Goal: Task Accomplishment & Management: Use online tool/utility

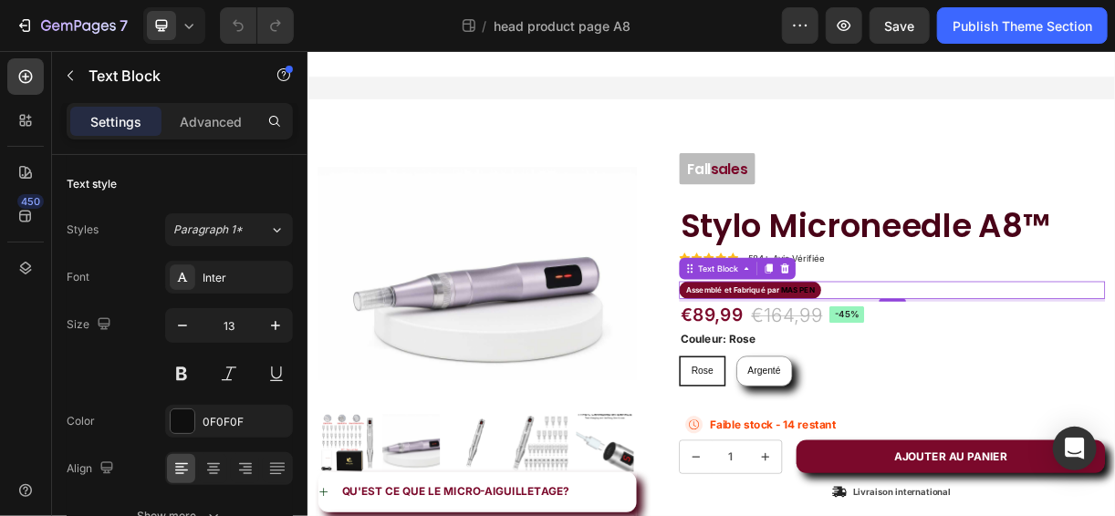
scroll to position [413, 0]
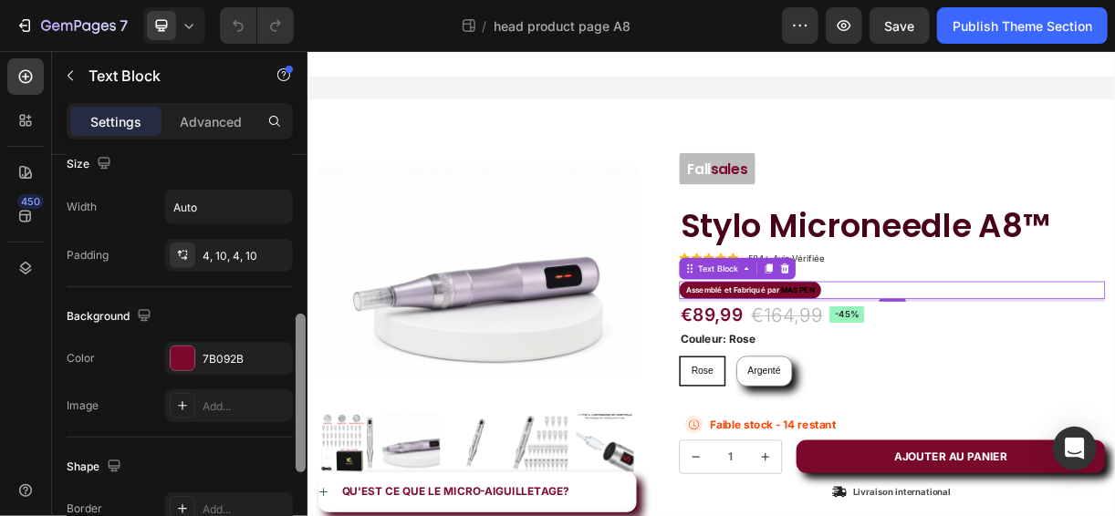
click at [295, 234] on div at bounding box center [301, 362] width 14 height 414
click at [250, 351] on div "7B092B" at bounding box center [229, 359] width 53 height 16
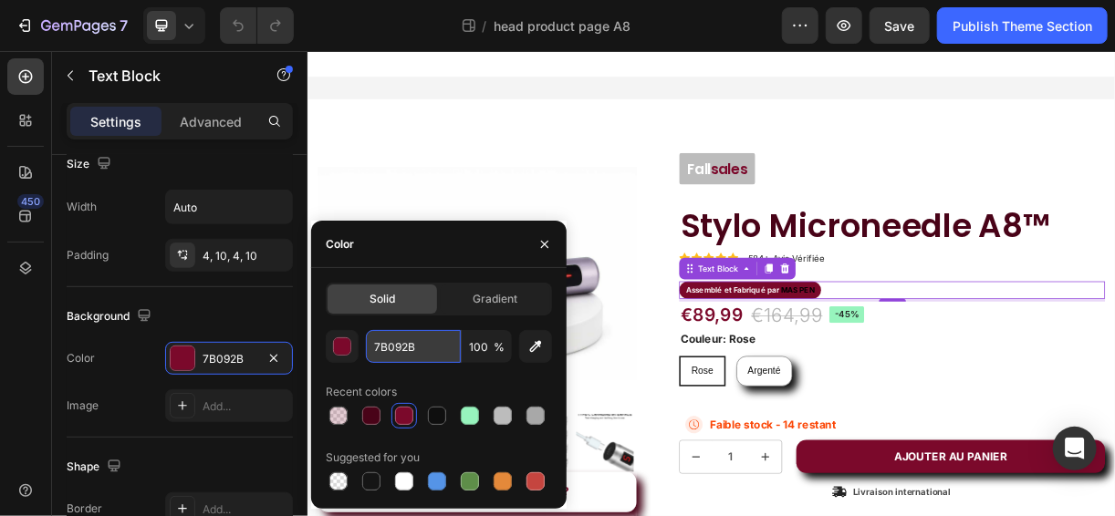
click at [432, 337] on input "7B092B" at bounding box center [413, 346] width 95 height 33
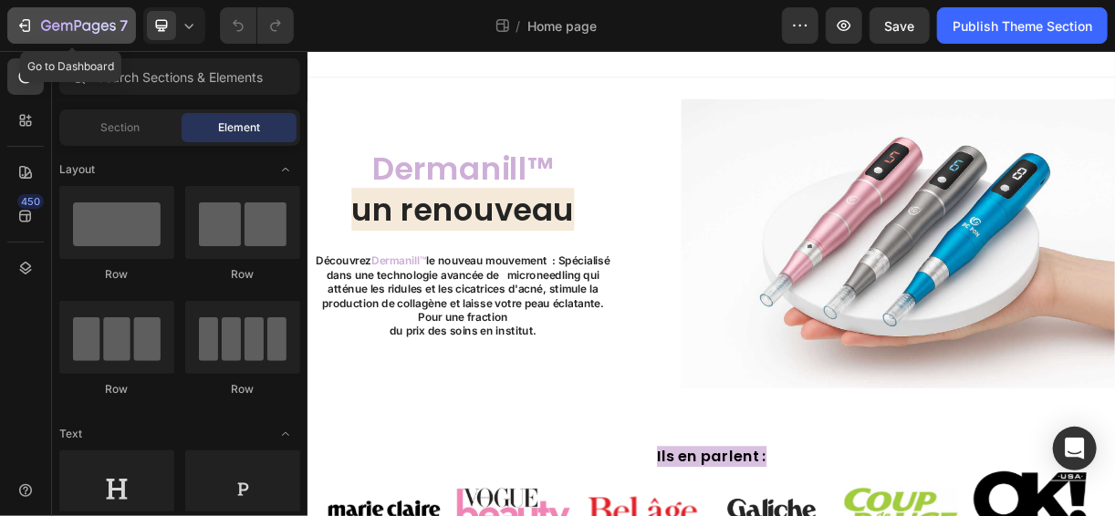
click at [26, 24] on icon "button" at bounding box center [25, 25] width 18 height 18
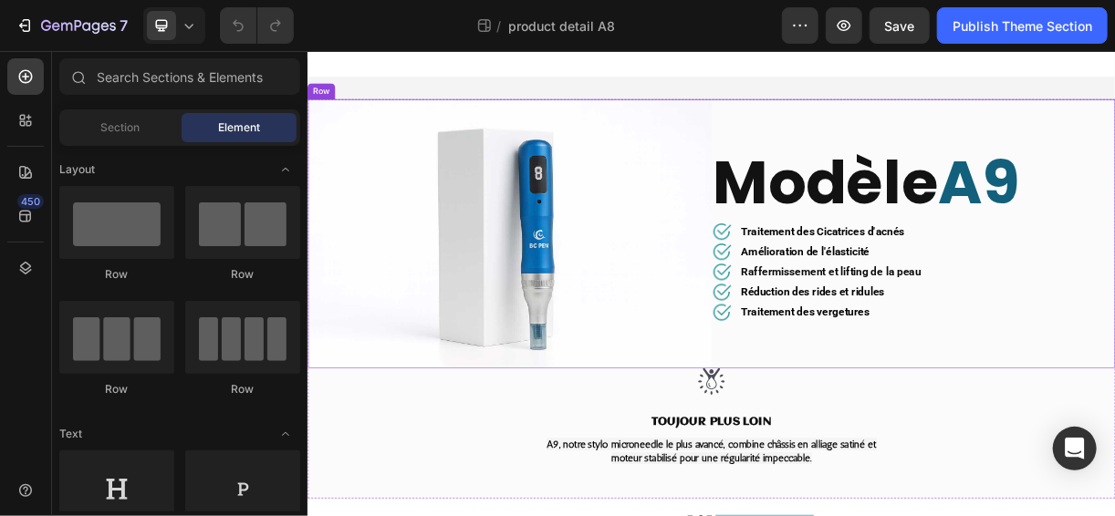
click at [867, 157] on div "Modèle A9 Heading Image Traitement des Cicatrices d'acnés Text block Row Image …" at bounding box center [1127, 299] width 547 height 365
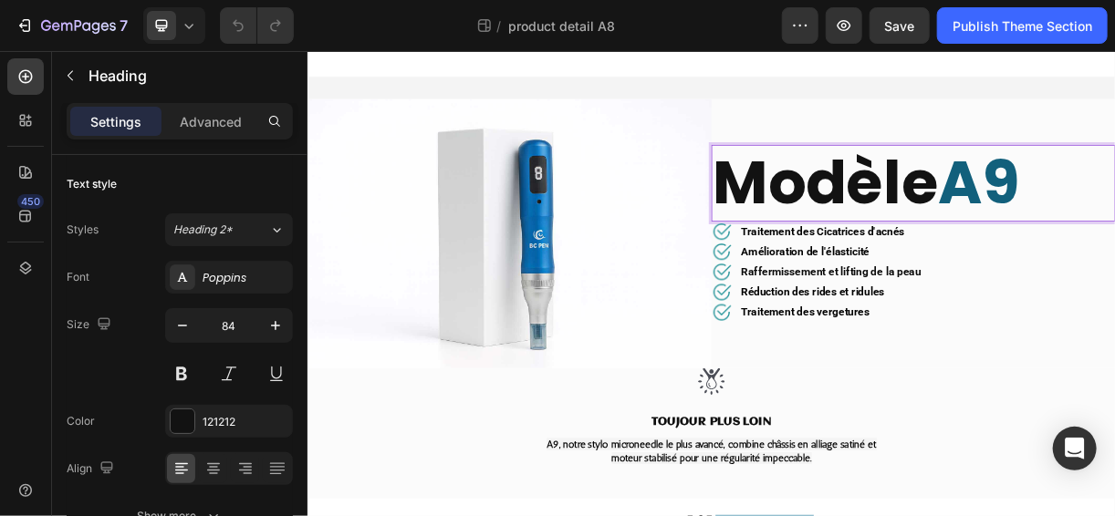
drag, startPoint x: 1189, startPoint y: 225, endPoint x: 1283, endPoint y: 238, distance: 94.8
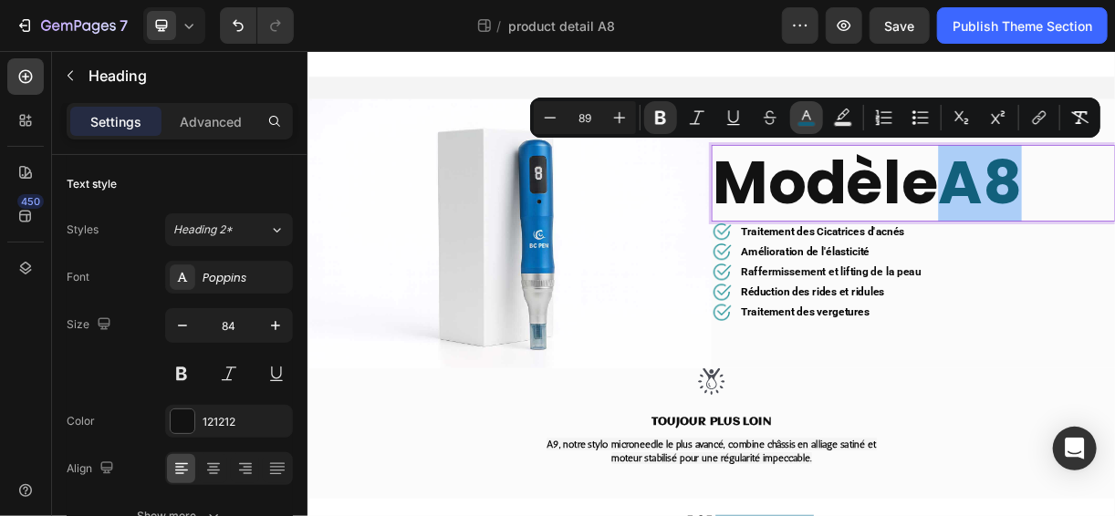
click at [790, 113] on button "color" at bounding box center [806, 117] width 33 height 33
type input "12607C"
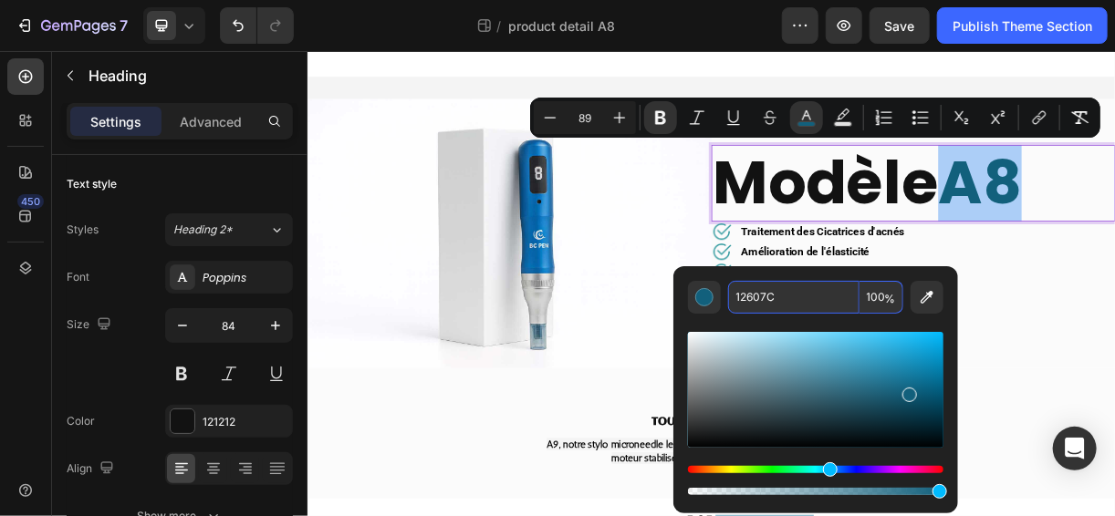
click at [775, 292] on input "12607C" at bounding box center [793, 297] width 131 height 33
paste input "7B092B"
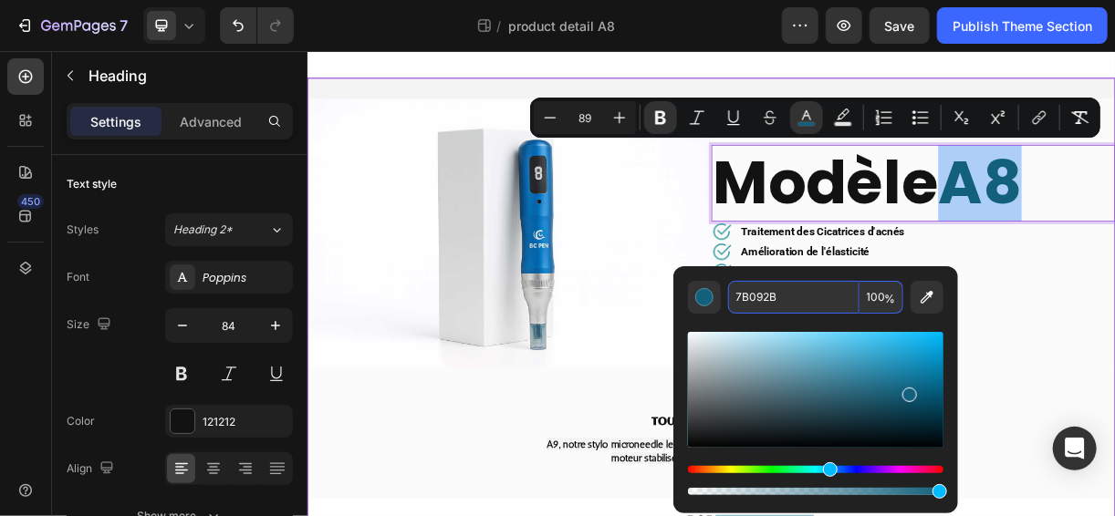
type input "7B092B"
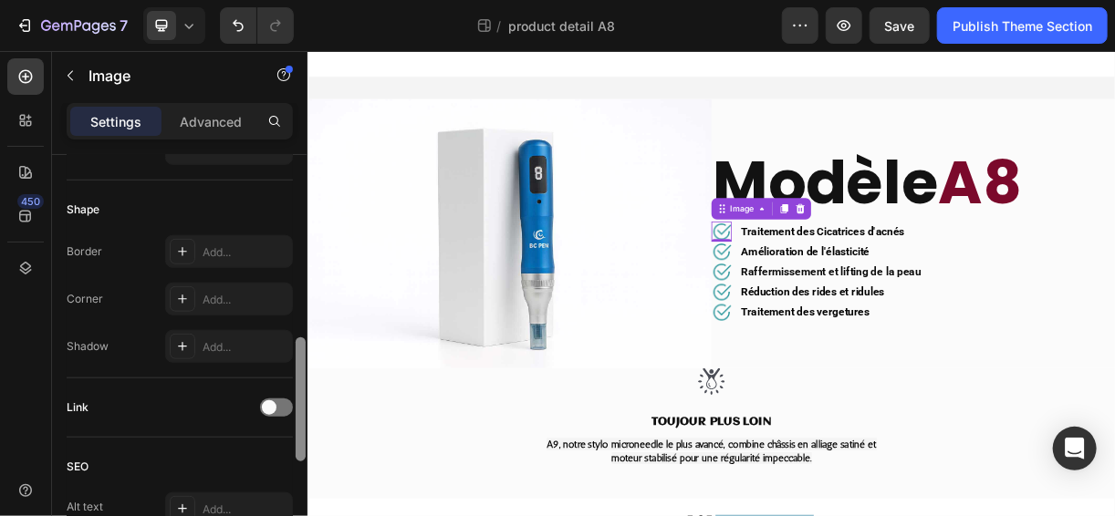
scroll to position [588, 0]
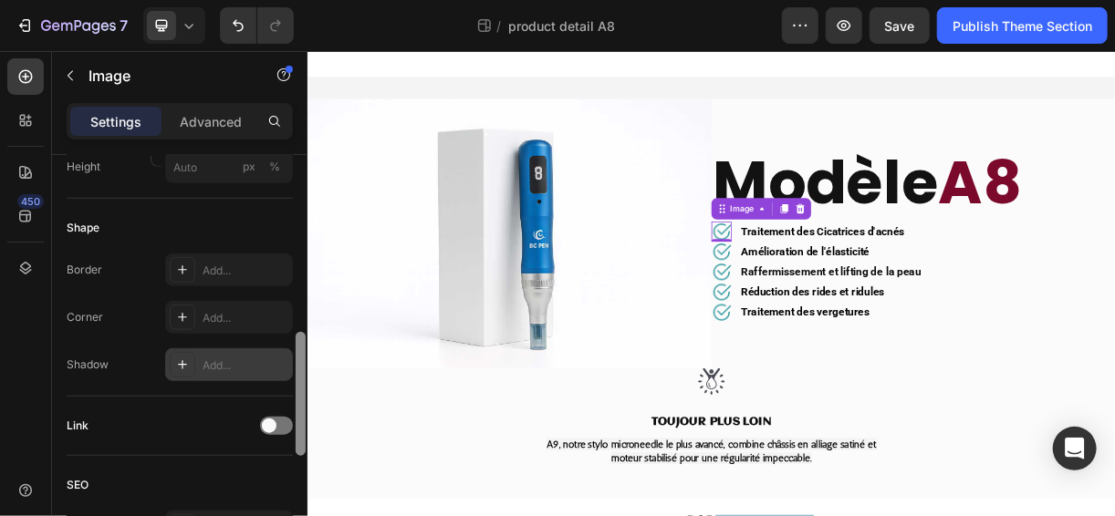
drag, startPoint x: 299, startPoint y: 200, endPoint x: 274, endPoint y: 378, distance: 179.7
click at [274, 378] on div "Style Rectangle Source Upload Image https://ucarecdn.com/c30bd00d-4496-492c-925…" at bounding box center [179, 361] width 255 height 413
click at [246, 360] on div "Add..." at bounding box center [246, 366] width 86 height 16
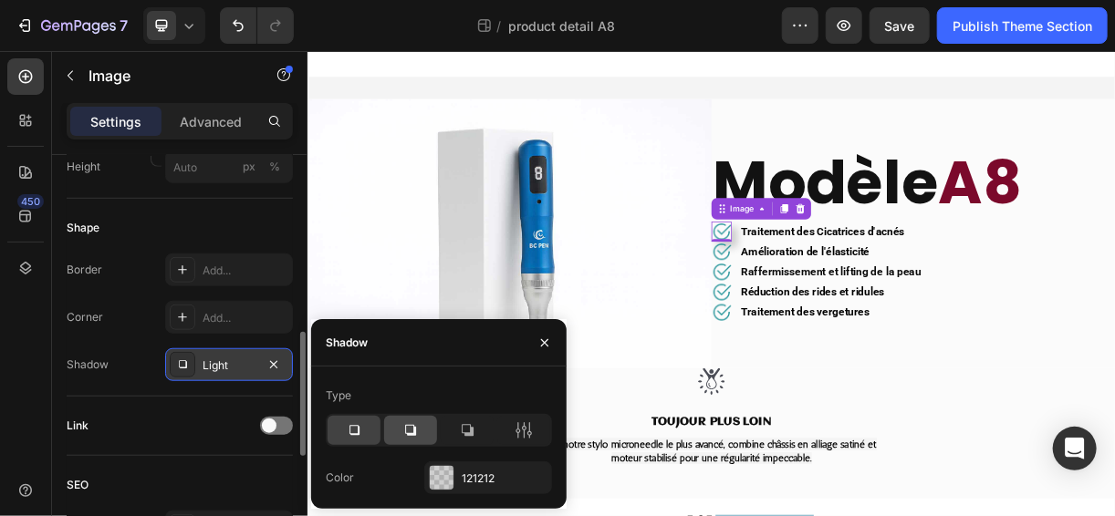
click at [405, 430] on icon at bounding box center [410, 430] width 11 height 11
click at [272, 363] on icon "button" at bounding box center [273, 365] width 15 height 15
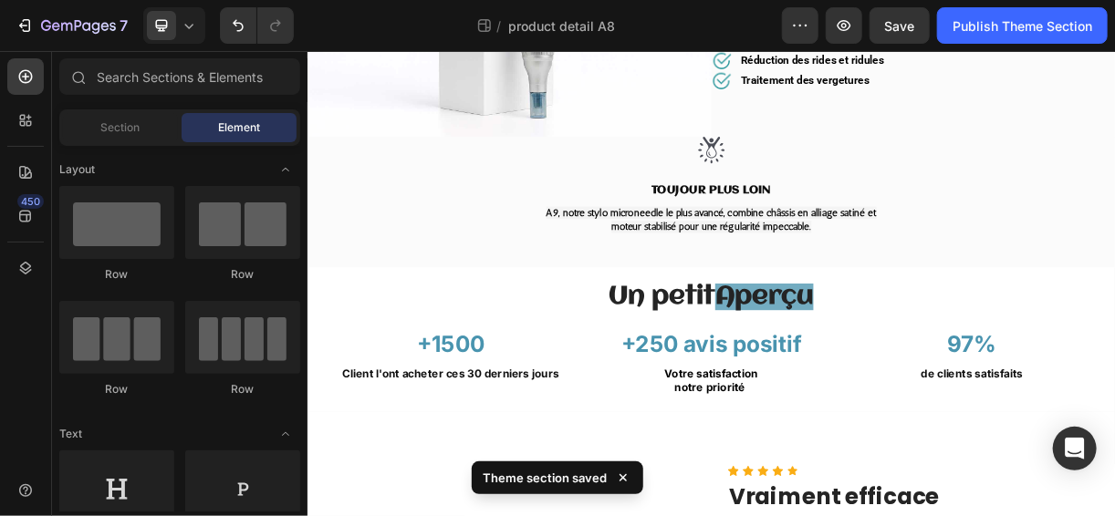
scroll to position [430, 0]
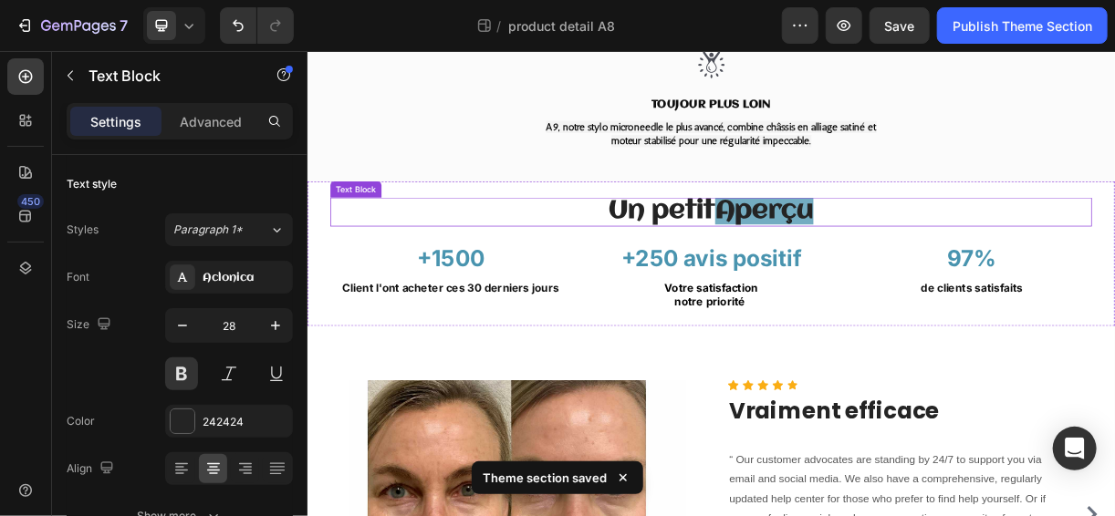
click at [910, 263] on span "Aperçu" at bounding box center [925, 269] width 133 height 36
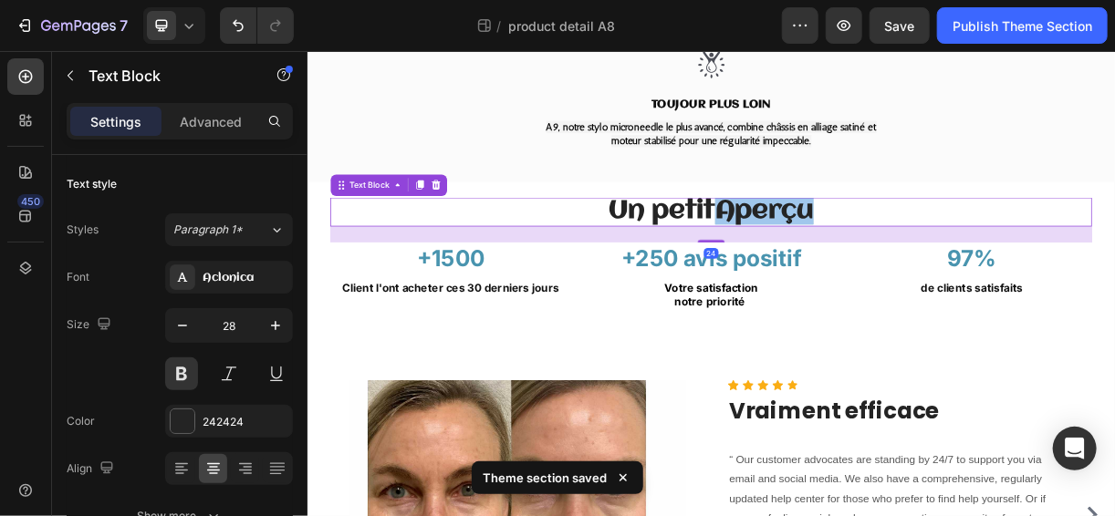
click at [910, 263] on span "Aperçu" at bounding box center [925, 269] width 133 height 36
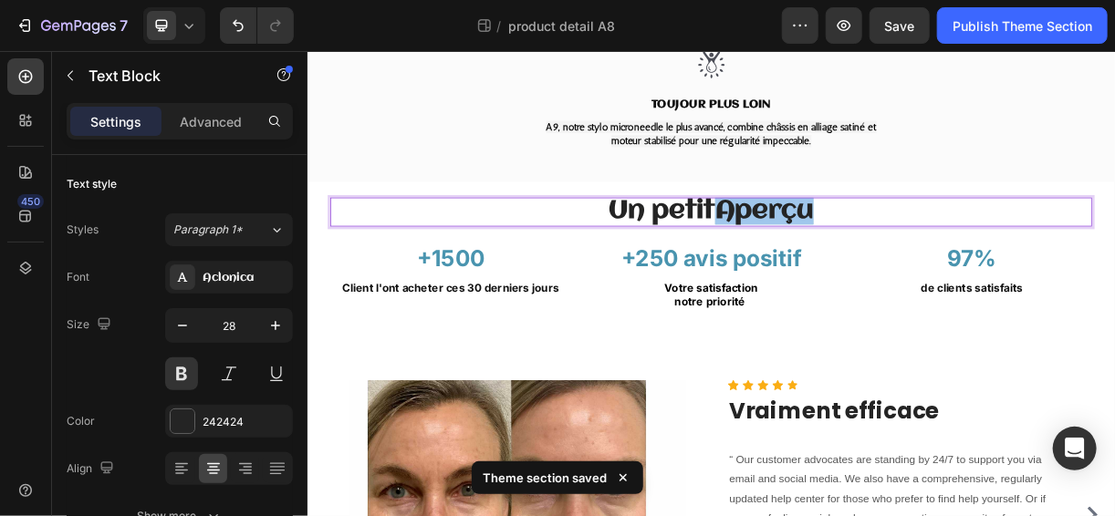
click at [910, 263] on span "Aperçu" at bounding box center [925, 269] width 133 height 36
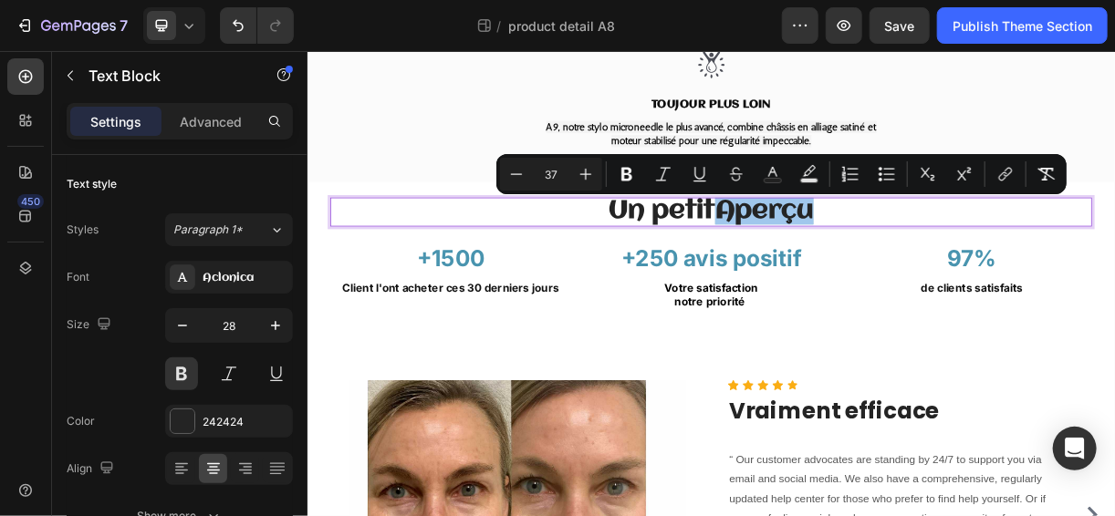
click at [910, 263] on span "Aperçu" at bounding box center [925, 269] width 133 height 36
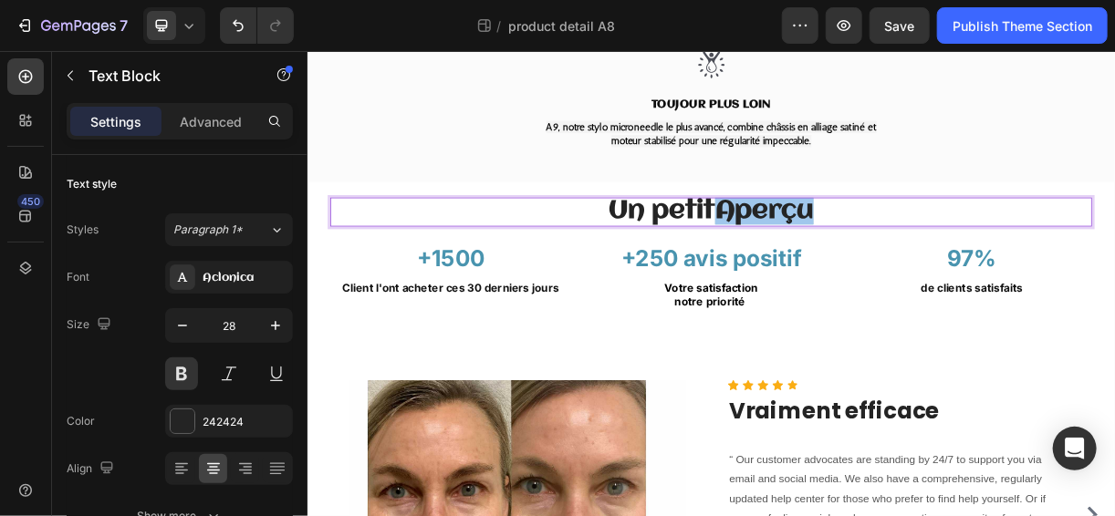
drag, startPoint x: 865, startPoint y: 265, endPoint x: 1000, endPoint y: 257, distance: 135.2
click at [1000, 257] on p "Un petit Aperçu" at bounding box center [853, 270] width 1029 height 35
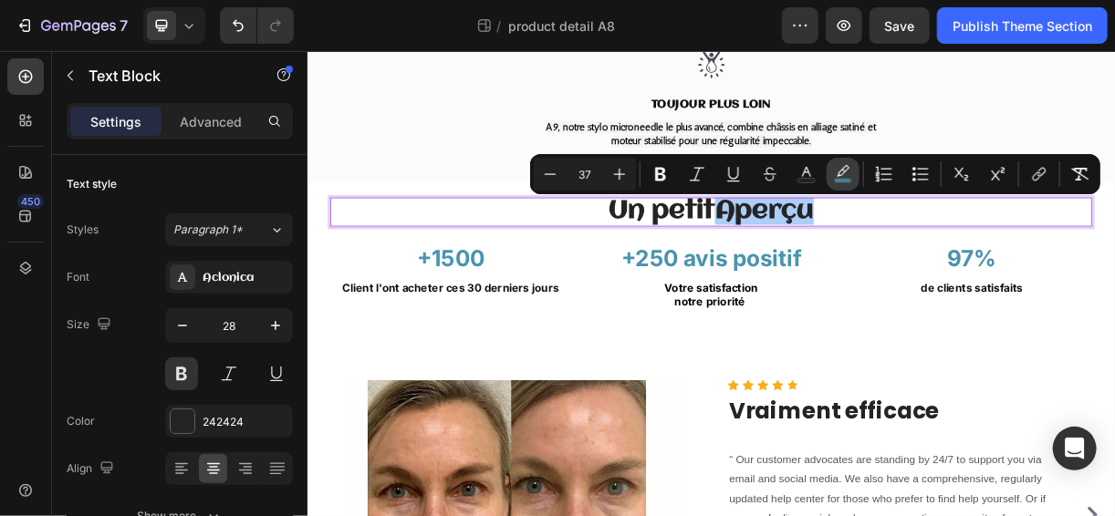
click at [841, 165] on icon "Editor contextual toolbar" at bounding box center [843, 174] width 18 height 18
type input "4994AF"
type input "77"
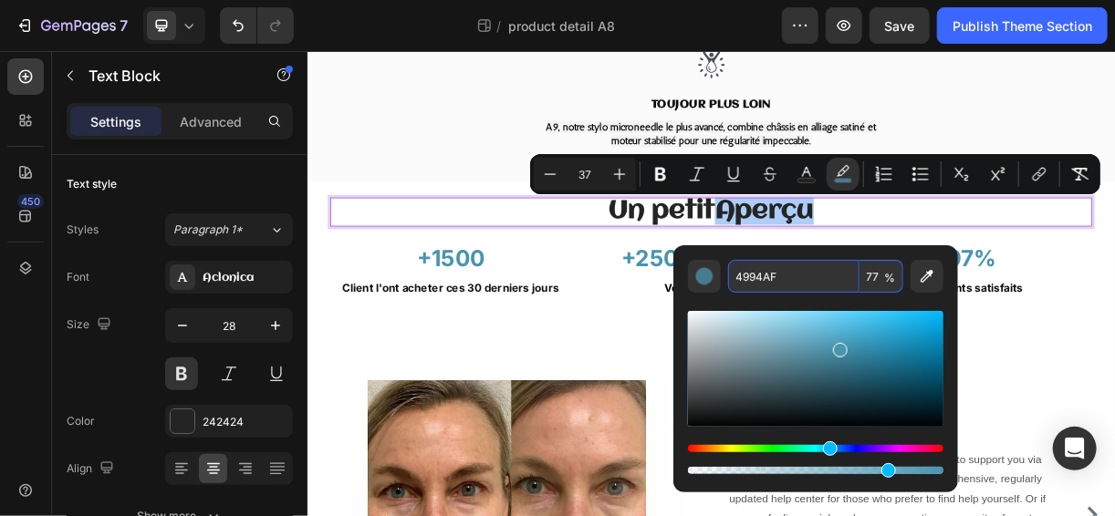
click at [778, 274] on input "4994AF" at bounding box center [793, 276] width 131 height 33
paste input "7B092B"
type input "7B092B"
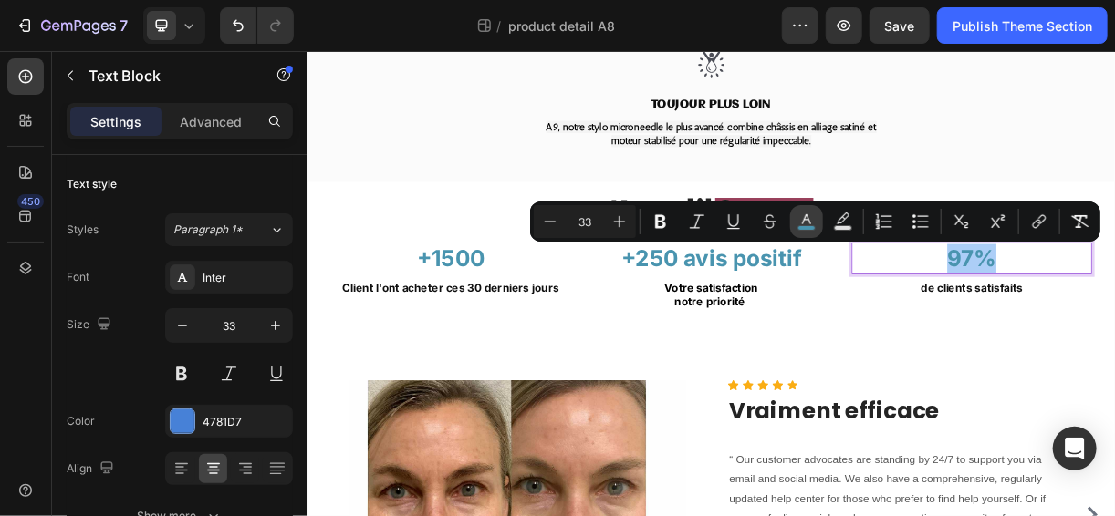
click at [818, 218] on button "color" at bounding box center [806, 221] width 33 height 33
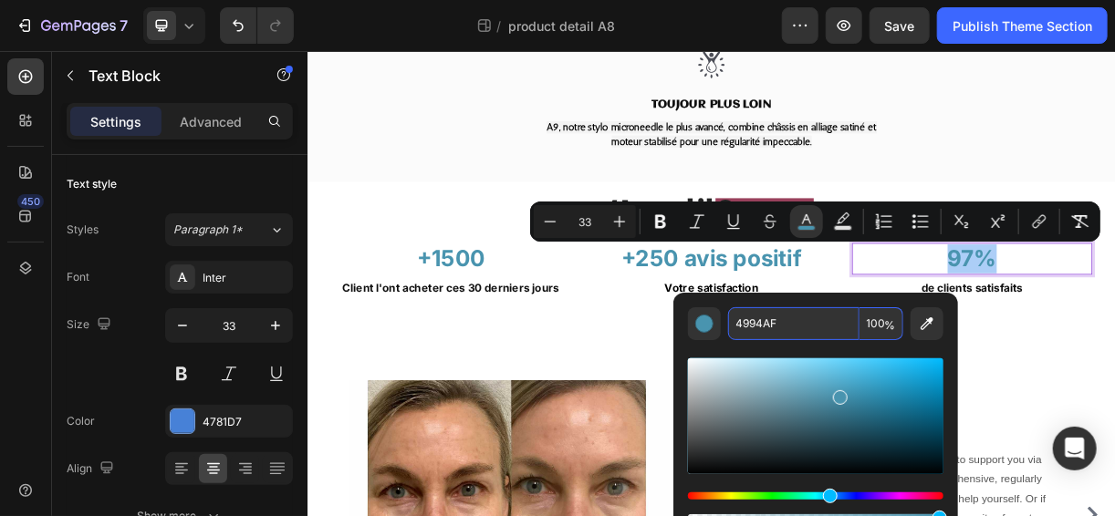
click at [799, 316] on input "4994AF" at bounding box center [793, 323] width 131 height 33
paste input "7B092B"
type input "7B092B"
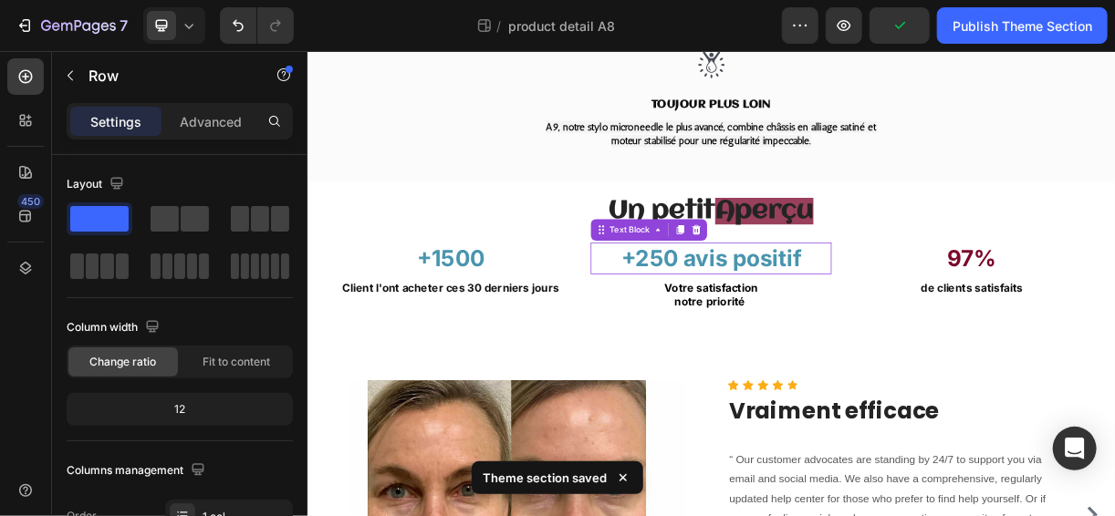
click at [830, 319] on span "+250 avis positif" at bounding box center [854, 333] width 244 height 36
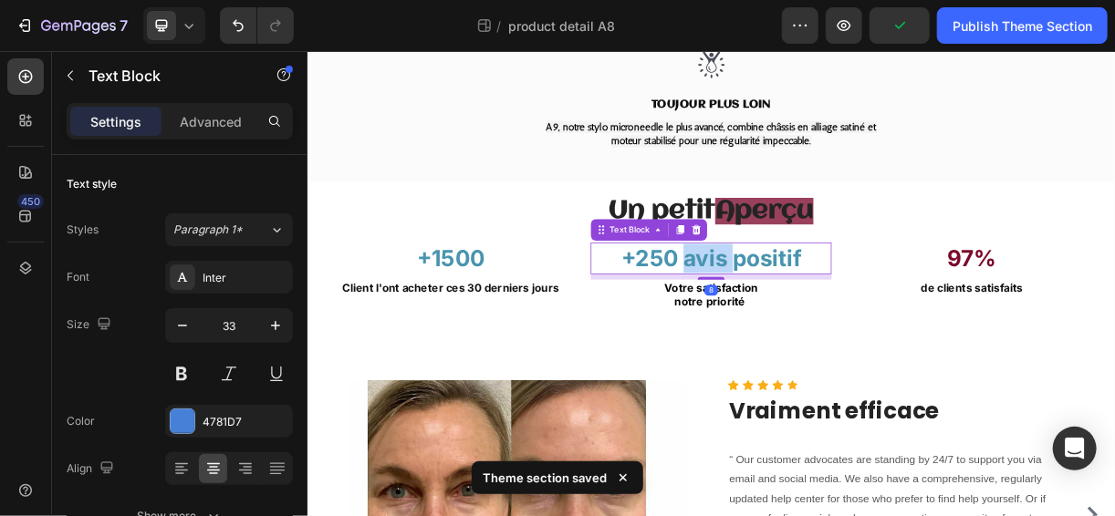
click at [830, 319] on span "+250 avis positif" at bounding box center [854, 333] width 244 height 36
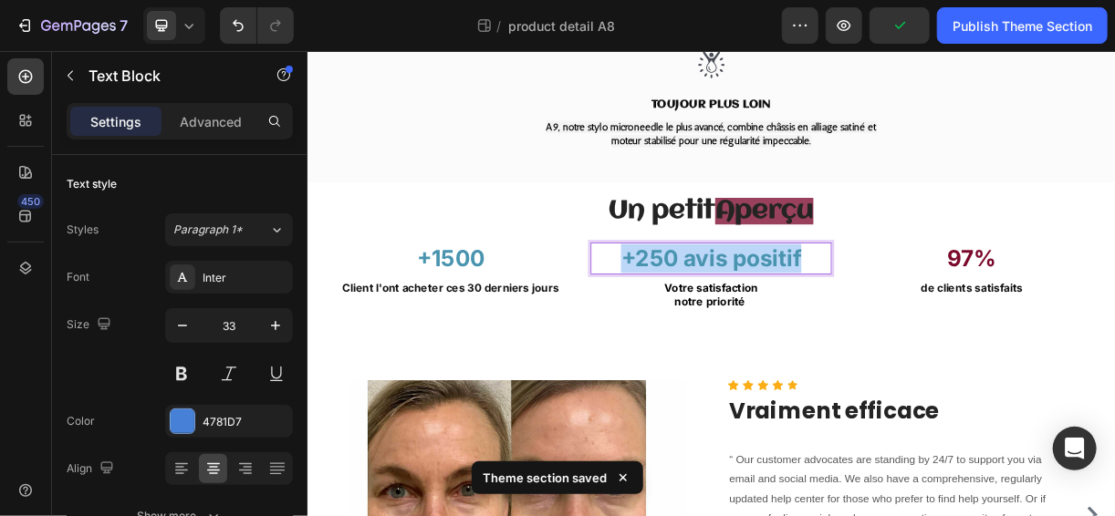
click at [830, 319] on span "+250 avis positif" at bounding box center [854, 333] width 244 height 36
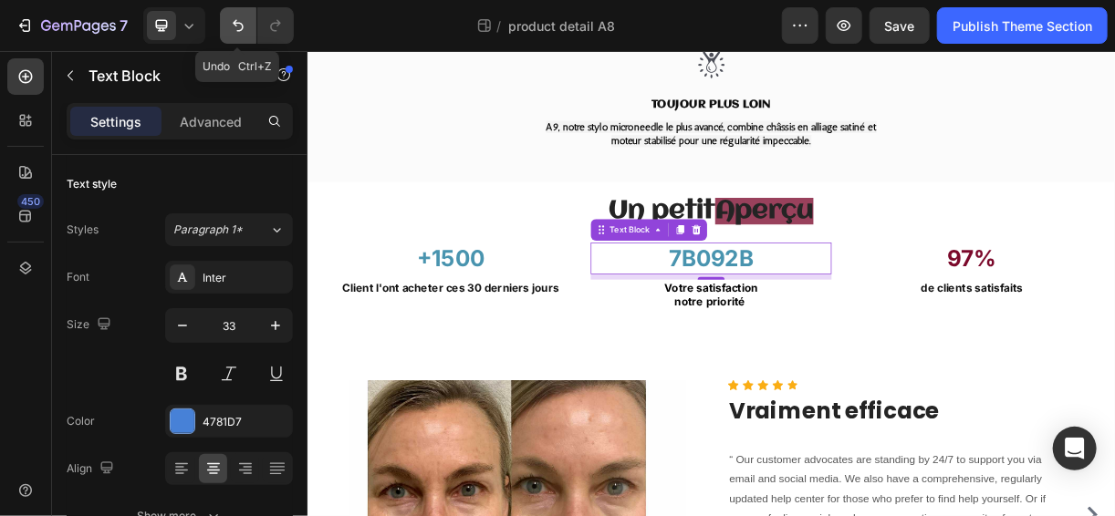
click at [254, 31] on button "Undo/Redo" at bounding box center [238, 25] width 36 height 36
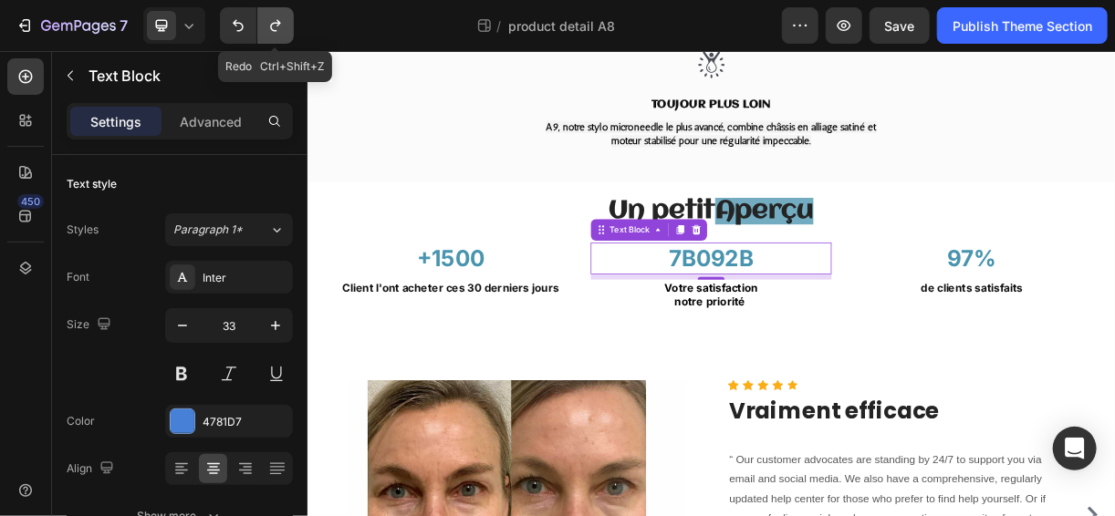
click at [271, 30] on icon "Undo/Redo" at bounding box center [275, 26] width 10 height 12
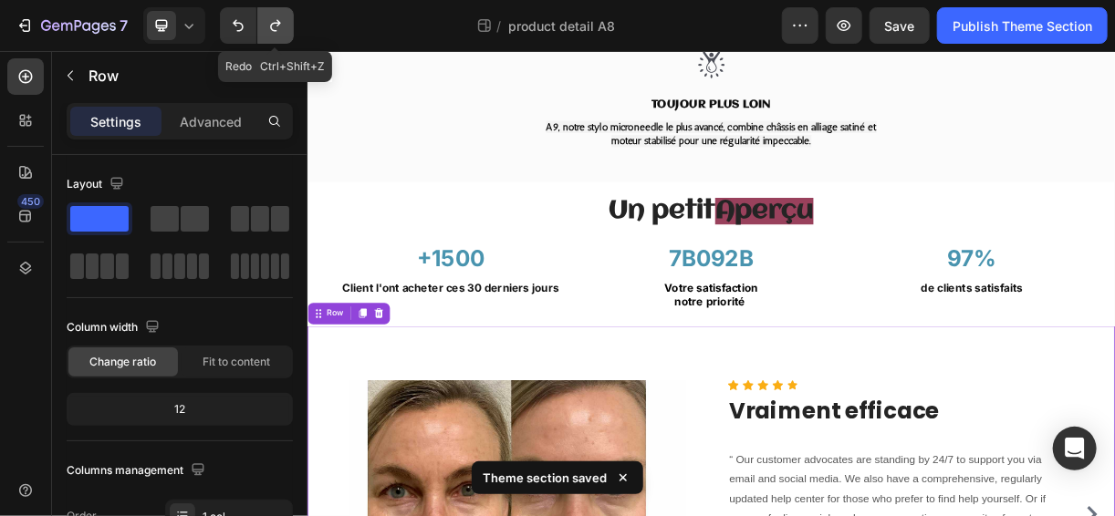
click at [277, 29] on icon "Undo/Redo" at bounding box center [275, 25] width 18 height 18
click at [242, 26] on icon "Undo/Redo" at bounding box center [238, 26] width 11 height 12
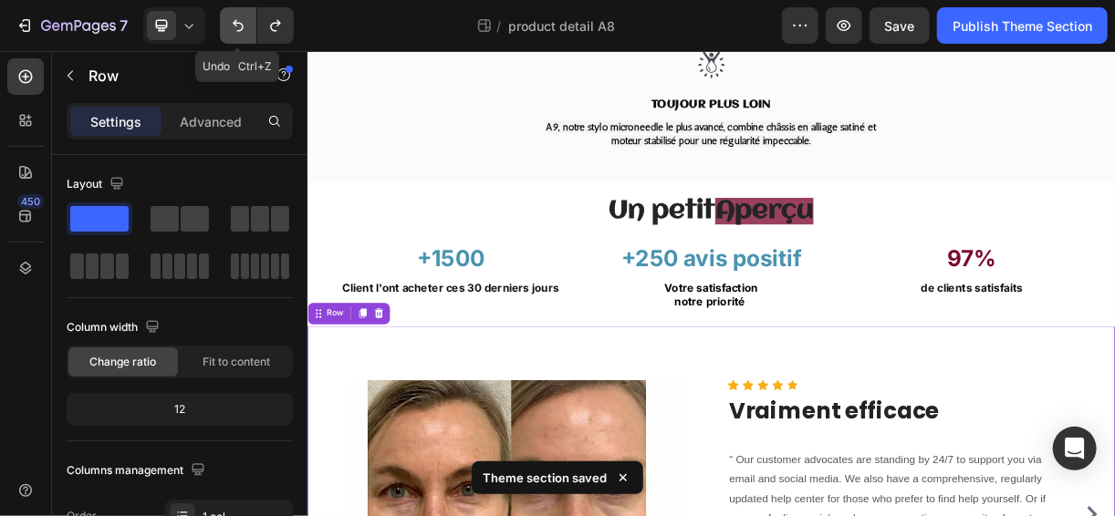
click at [242, 26] on icon "Undo/Redo" at bounding box center [238, 26] width 11 height 12
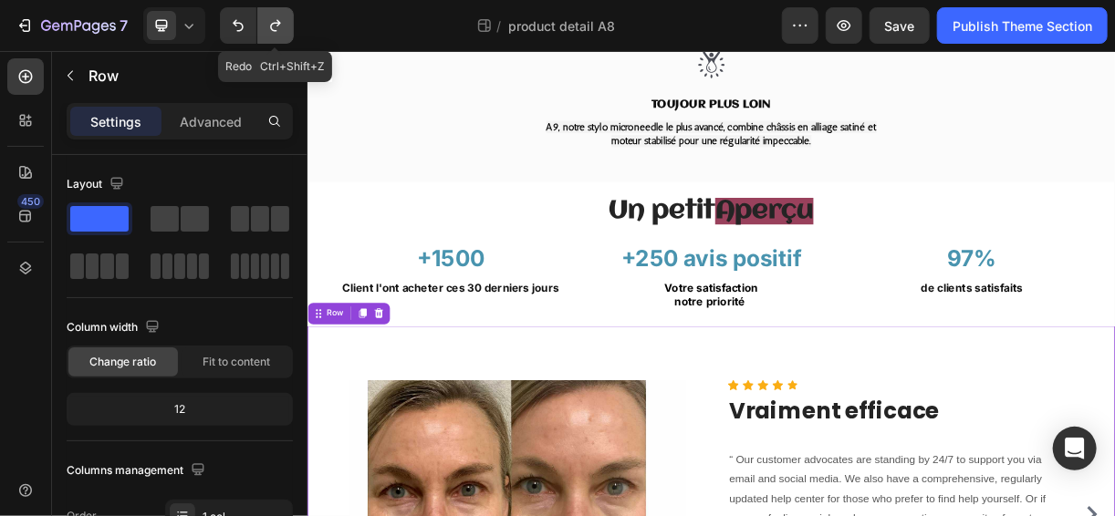
click at [286, 28] on button "Undo/Redo" at bounding box center [275, 25] width 36 height 36
drag, startPoint x: 593, startPoint y: 79, endPoint x: 793, endPoint y: 333, distance: 322.8
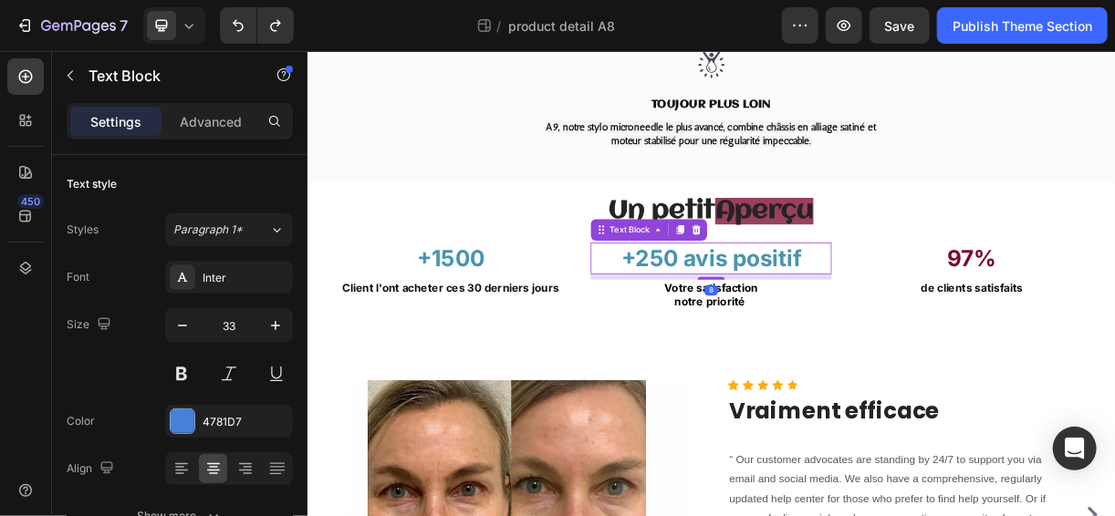
click at [810, 325] on span "+250 avis positif" at bounding box center [854, 333] width 244 height 36
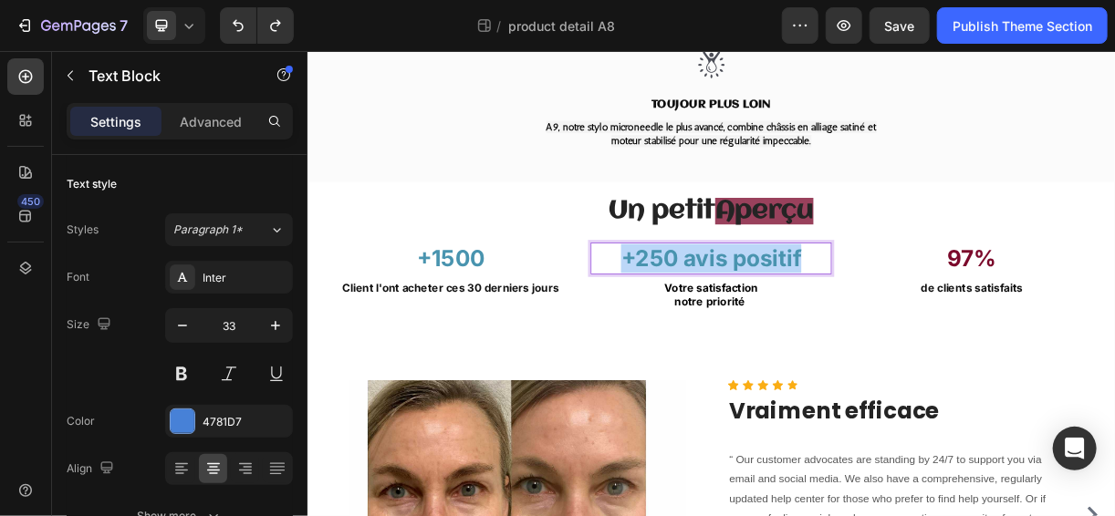
click at [810, 325] on span "+250 avis positif" at bounding box center [854, 333] width 244 height 36
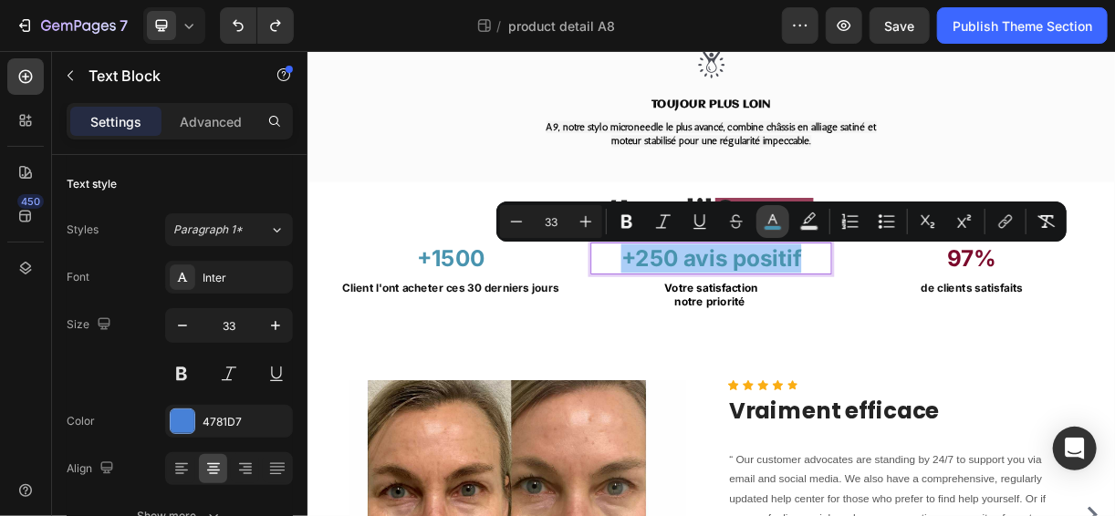
click at [772, 222] on icon "Editor contextual toolbar" at bounding box center [772, 222] width 18 height 18
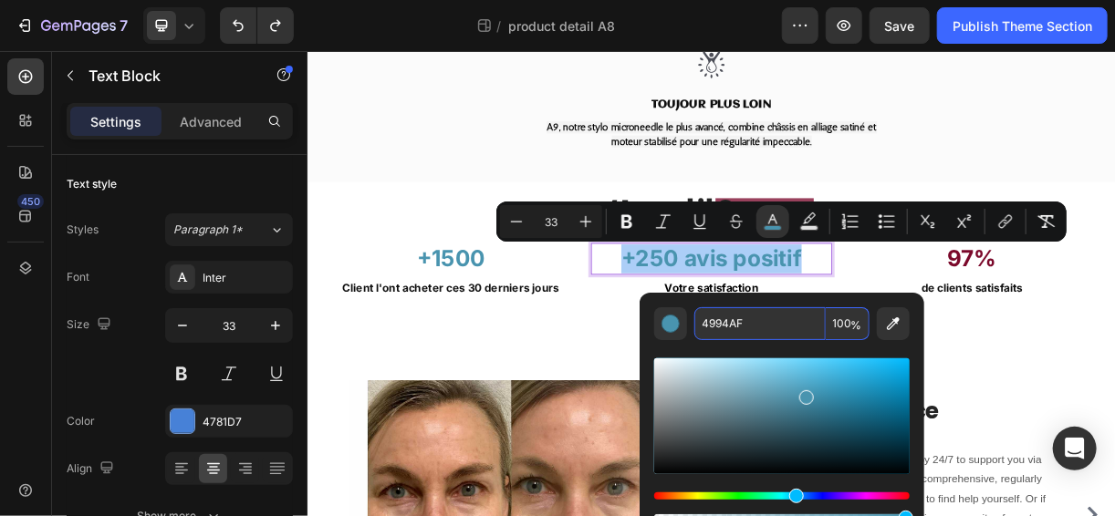
click at [759, 319] on input "4994AF" at bounding box center [759, 323] width 131 height 33
paste input "7B092B"
type input "7B092B"
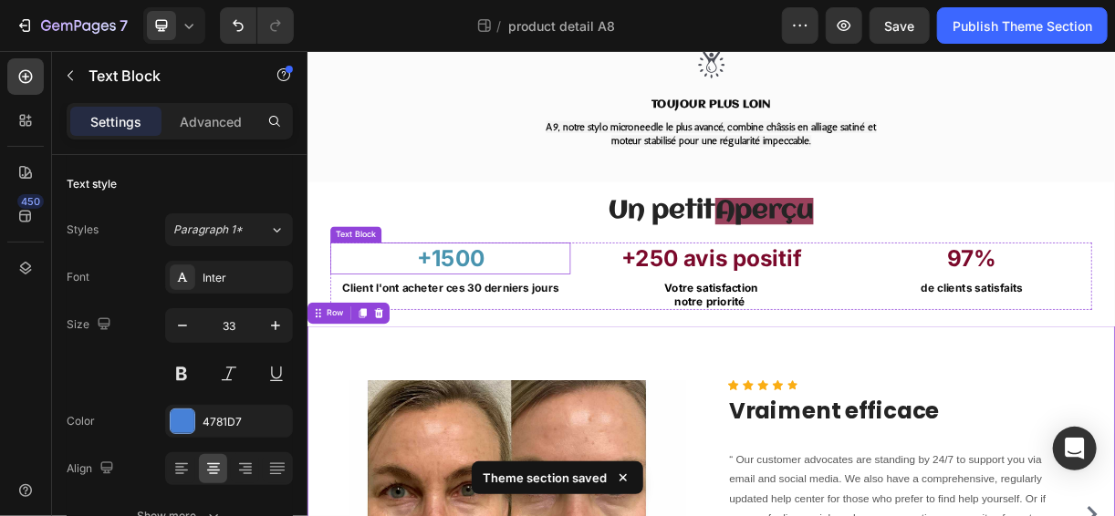
click at [488, 327] on span "+1500" at bounding box center [500, 333] width 92 height 36
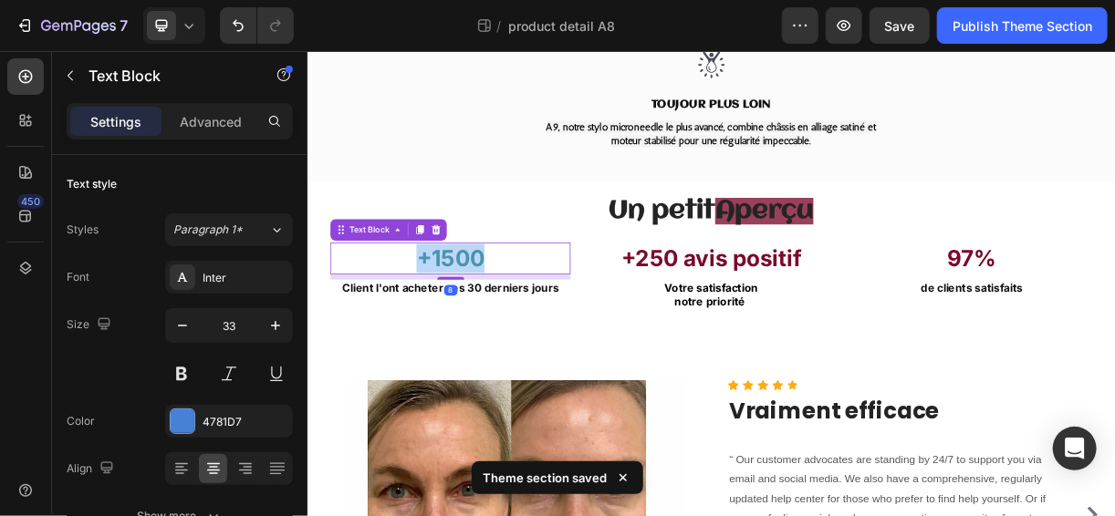
click at [488, 327] on span "+1500" at bounding box center [500, 333] width 92 height 36
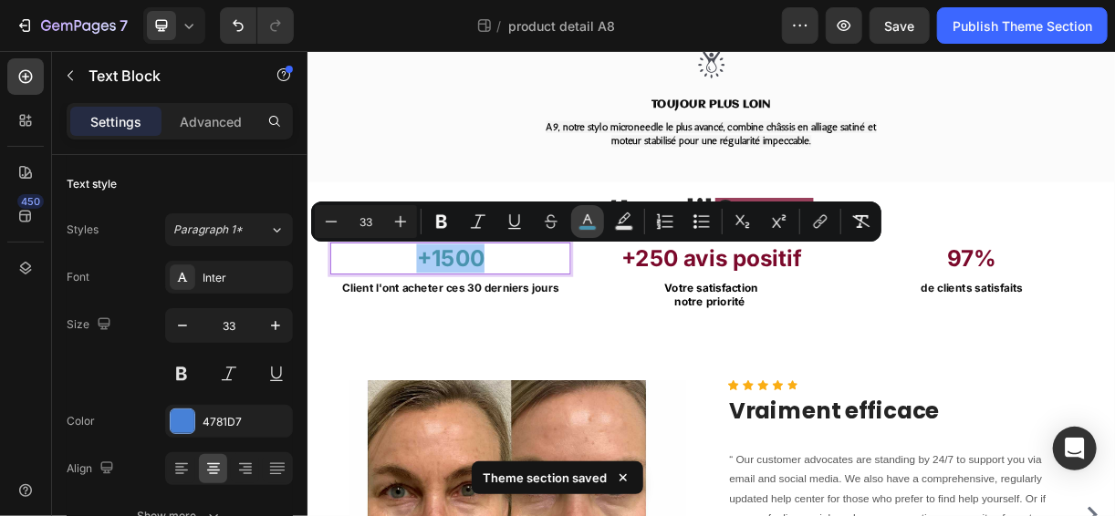
click at [585, 216] on icon "Editor contextual toolbar" at bounding box center [587, 222] width 18 height 18
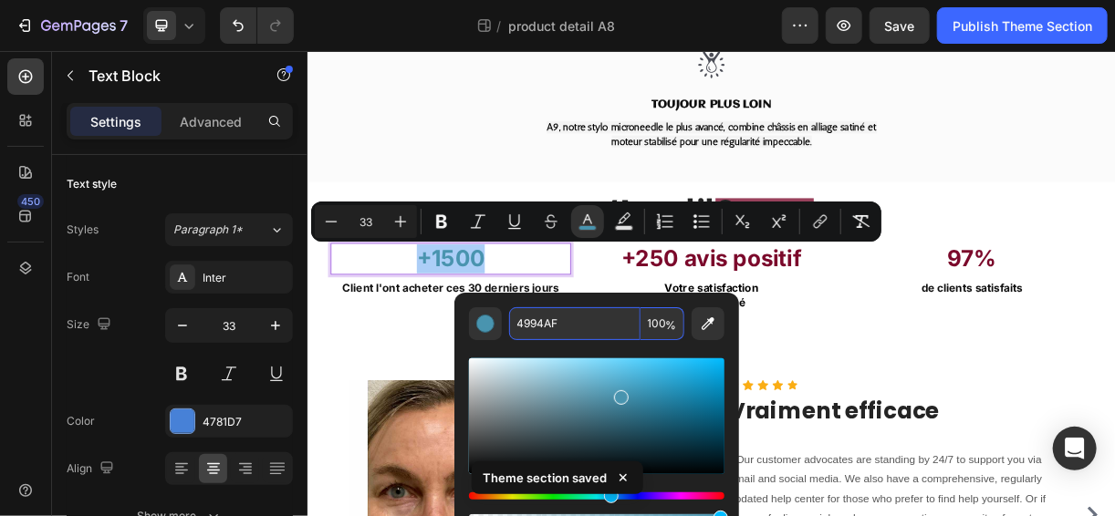
click at [591, 320] on input "4994AF" at bounding box center [574, 323] width 131 height 33
paste input "7B092B"
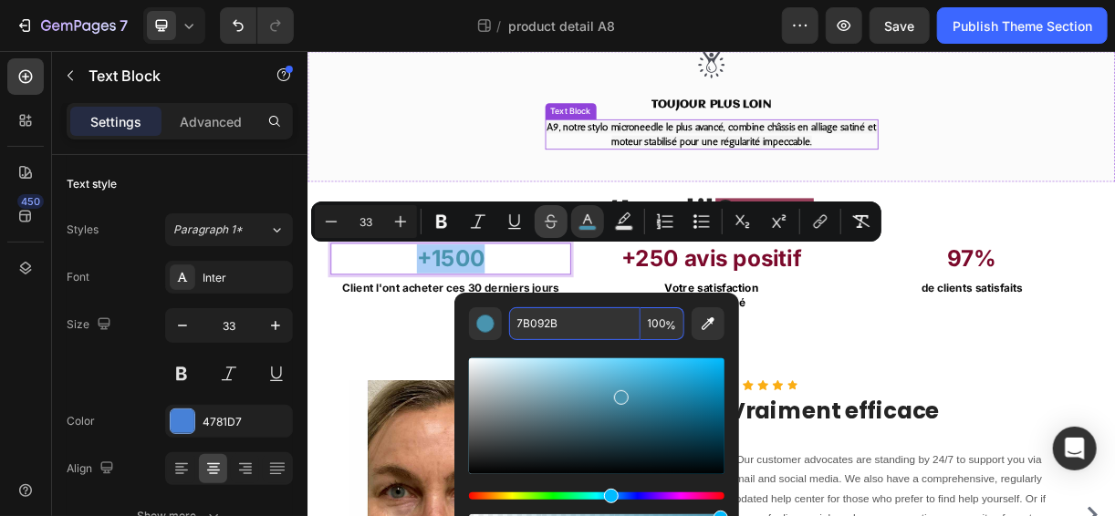
type input "7B092B"
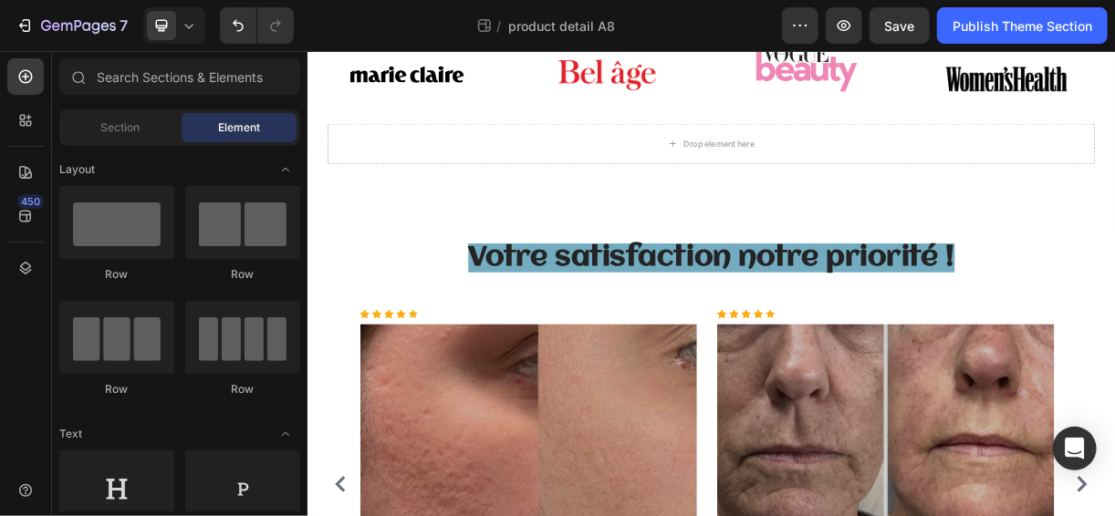
scroll to position [1500, 0]
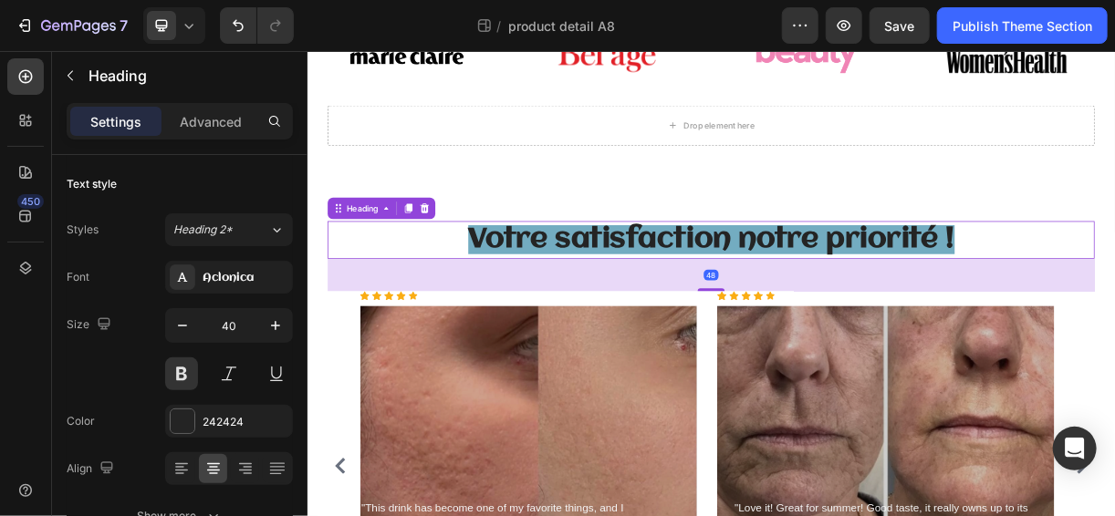
click at [934, 316] on span "Votre satisfaction notre priorité !" at bounding box center [855, 306] width 660 height 39
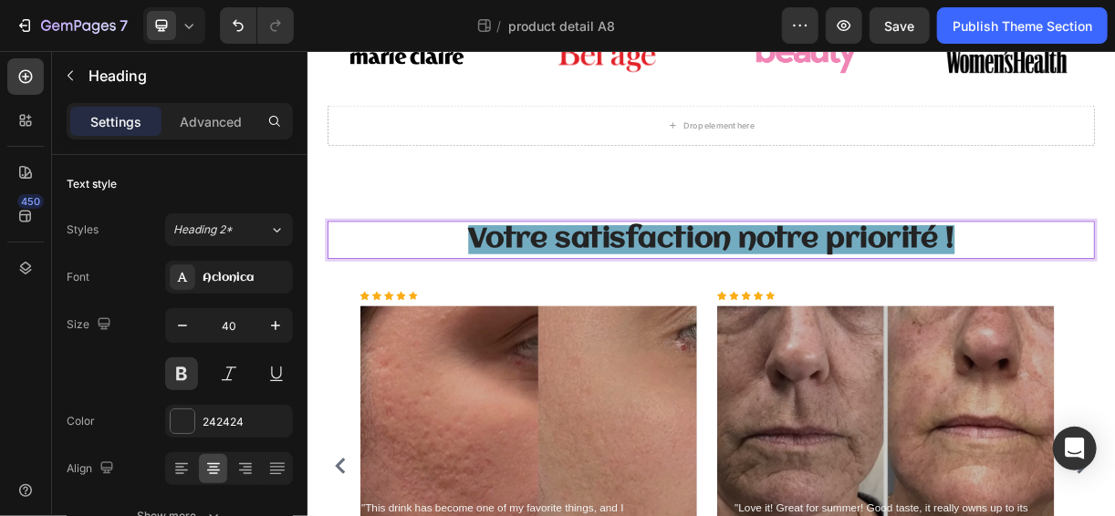
click at [934, 316] on span "Votre satisfaction notre priorité !" at bounding box center [855, 306] width 660 height 39
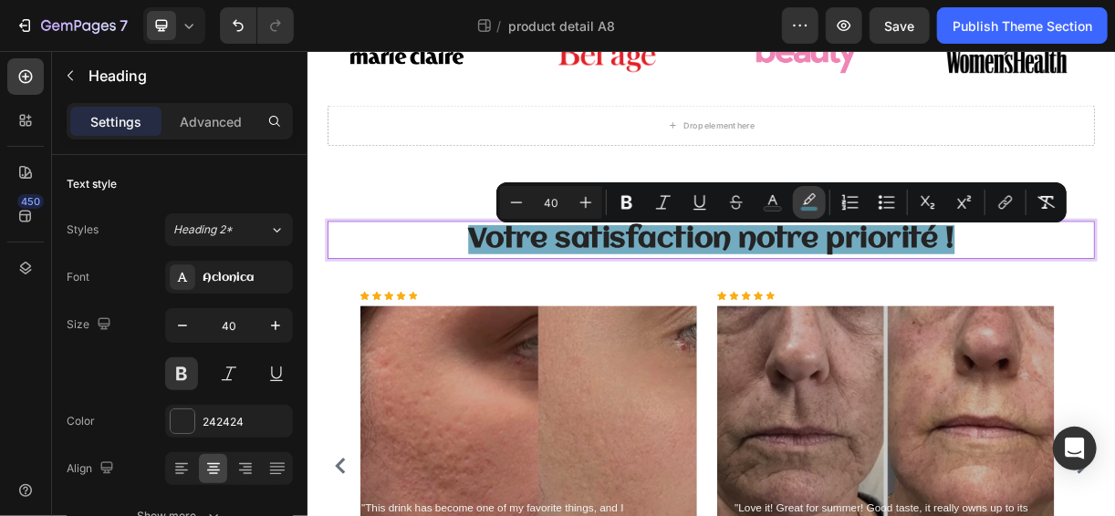
click at [812, 199] on icon "Editor contextual toolbar" at bounding box center [809, 202] width 18 height 18
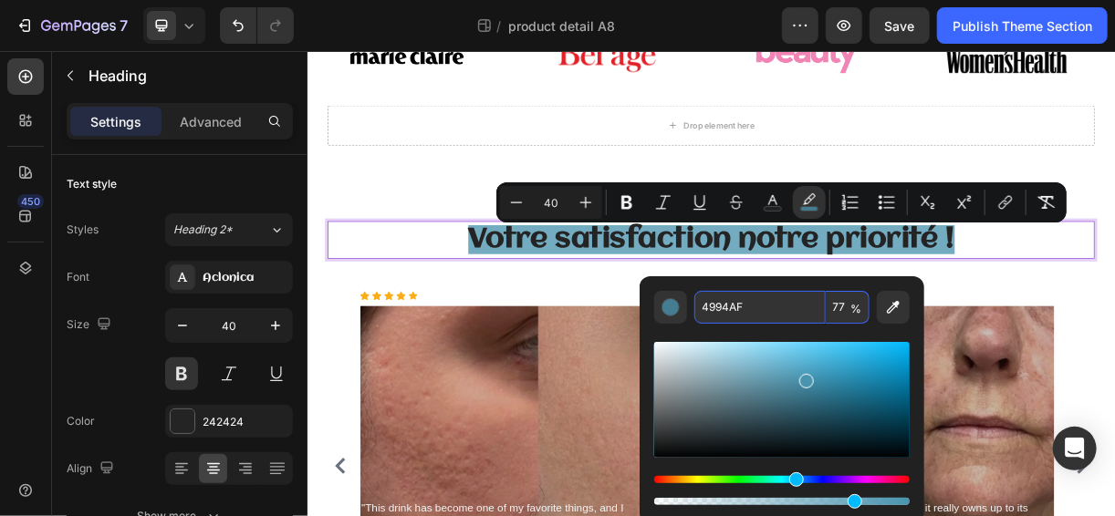
click at [753, 313] on input "4994AF" at bounding box center [759, 307] width 131 height 33
paste input "7B092B"
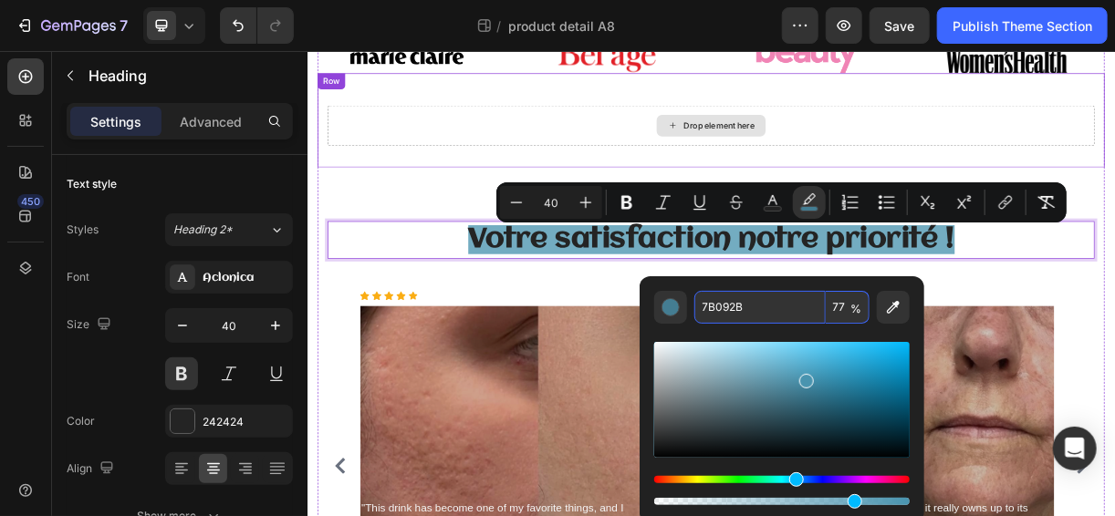
type input "7B092B"
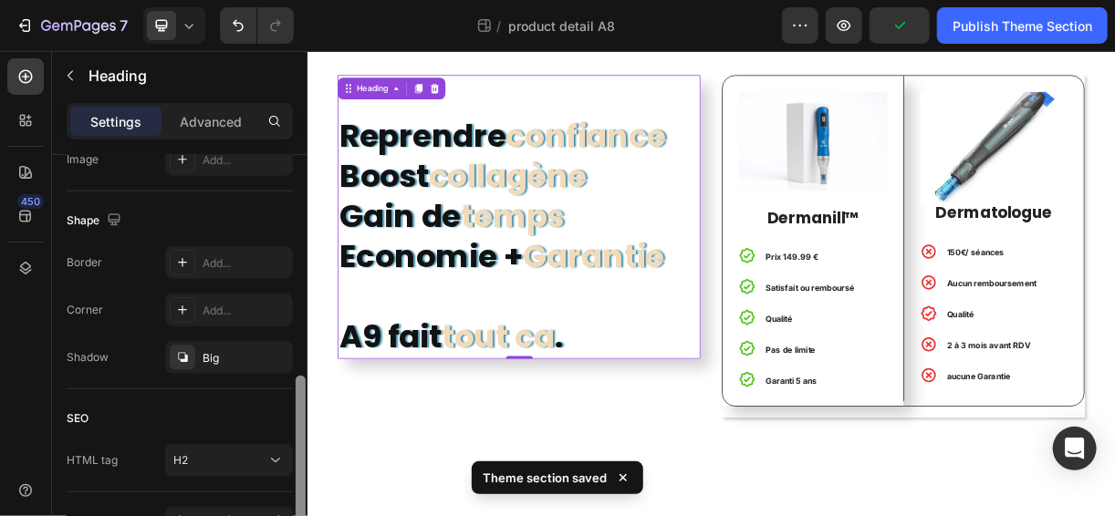
scroll to position [647, 0]
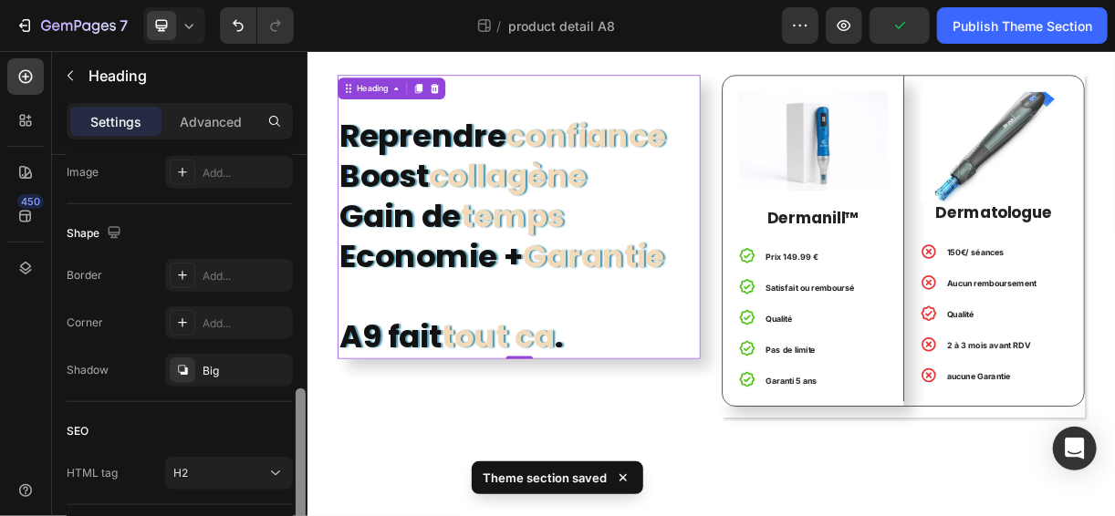
drag, startPoint x: 303, startPoint y: 264, endPoint x: 260, endPoint y: 491, distance: 231.1
click at [260, 491] on div "Text style Styles Heading 2* Font Poppins Size 46 Color 121212 Align Show more …" at bounding box center [179, 361] width 255 height 413
click at [493, 167] on h2 "⁠⁠⁠⁠⁠⁠⁠ Reprendre confiance Boost collagène Gain de temps Economie + Garantie A…" at bounding box center [594, 277] width 492 height 386
click at [493, 167] on p "Reprendre confiance Boost collagène Gain de temps Economie + Garantie A9 fait t…" at bounding box center [593, 277] width 488 height 382
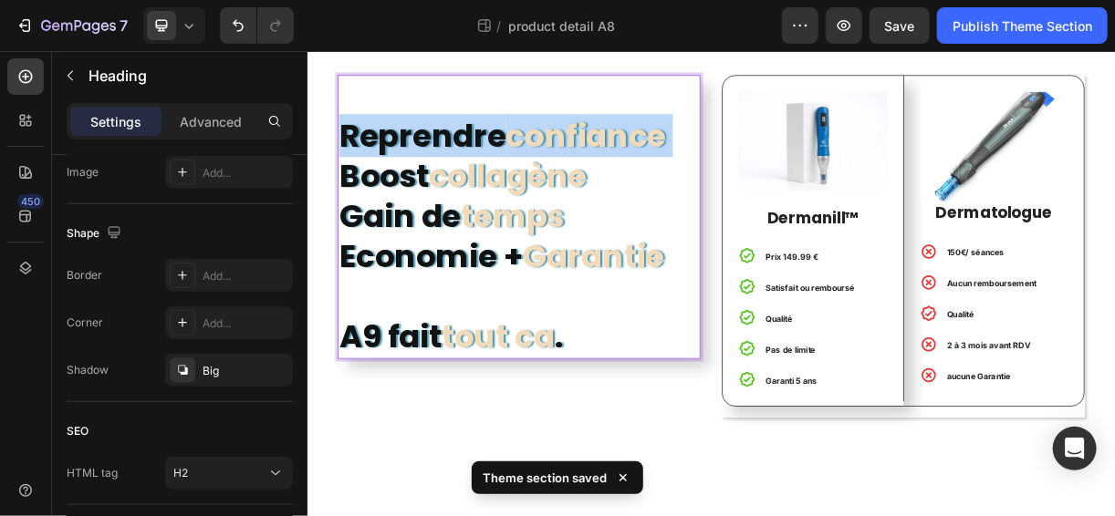
click at [493, 167] on p "Reprendre confiance Boost collagène Gain de temps Economie + Garantie A9 fait t…" at bounding box center [593, 277] width 488 height 382
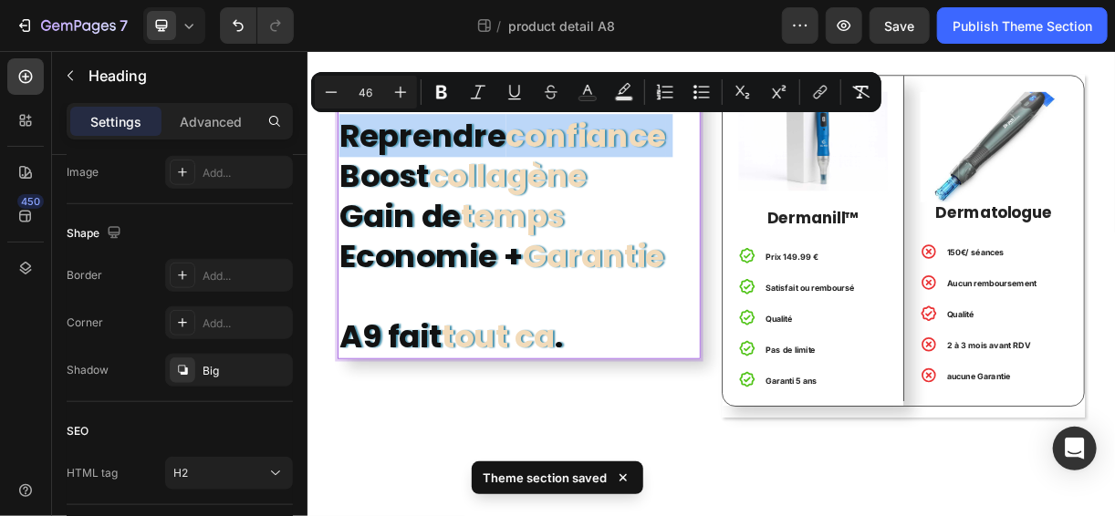
click at [493, 167] on p "Reprendre confiance Boost collagène Gain de temps Economie + Garantie A9 fait t…" at bounding box center [593, 277] width 488 height 382
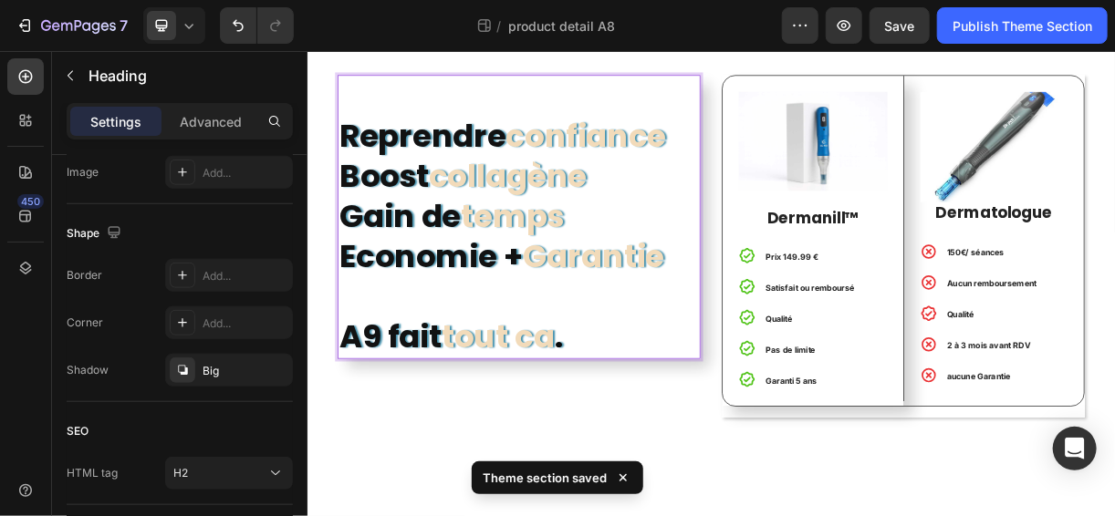
click at [493, 209] on span "collagène" at bounding box center [578, 221] width 214 height 58
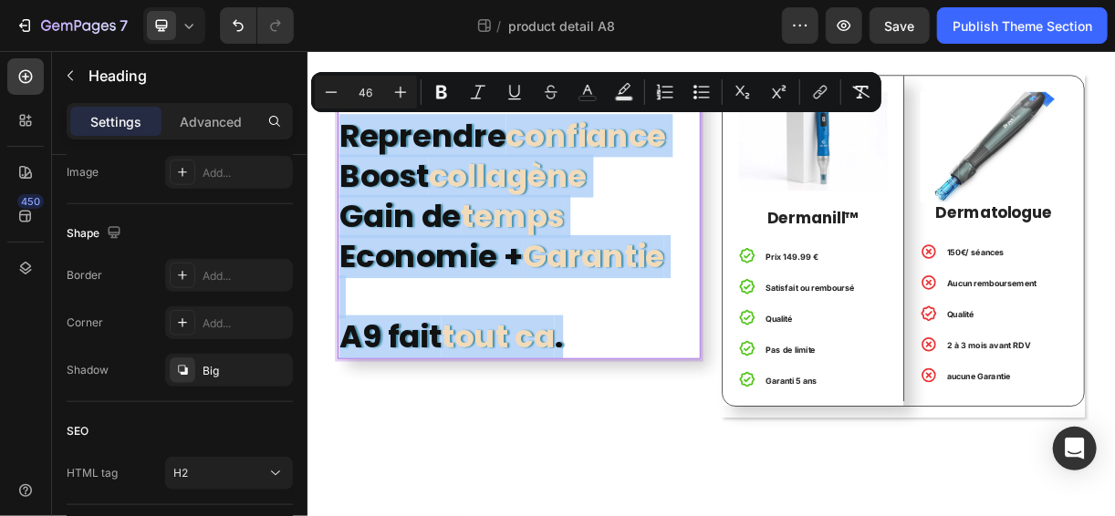
drag, startPoint x: 358, startPoint y: 165, endPoint x: 692, endPoint y: 455, distance: 443.0
click at [692, 455] on p "Reprendre confiance Boost collagène Gain de temps Economie + Garantie A9 fait t…" at bounding box center [593, 277] width 488 height 382
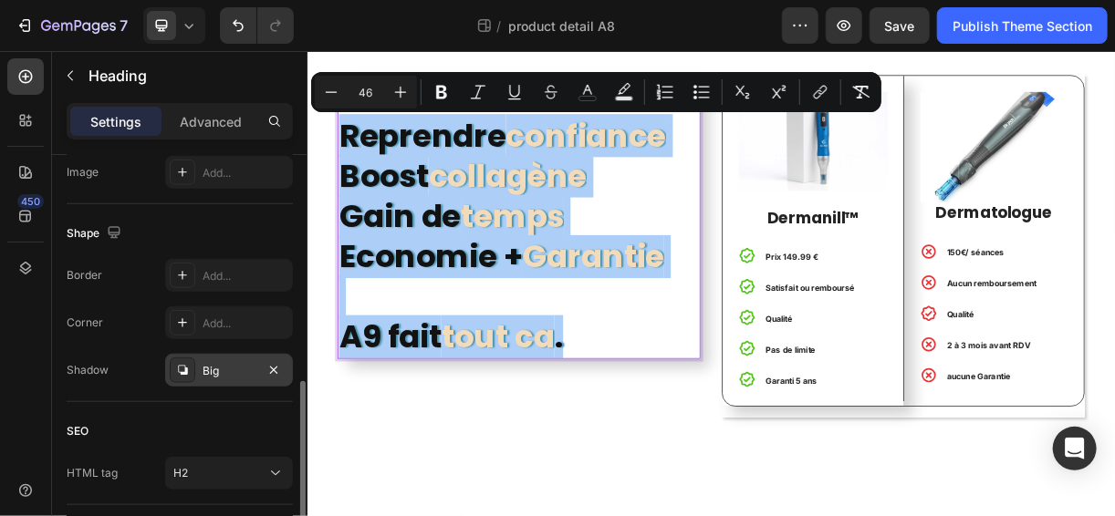
click at [223, 355] on div "Big" at bounding box center [229, 370] width 128 height 33
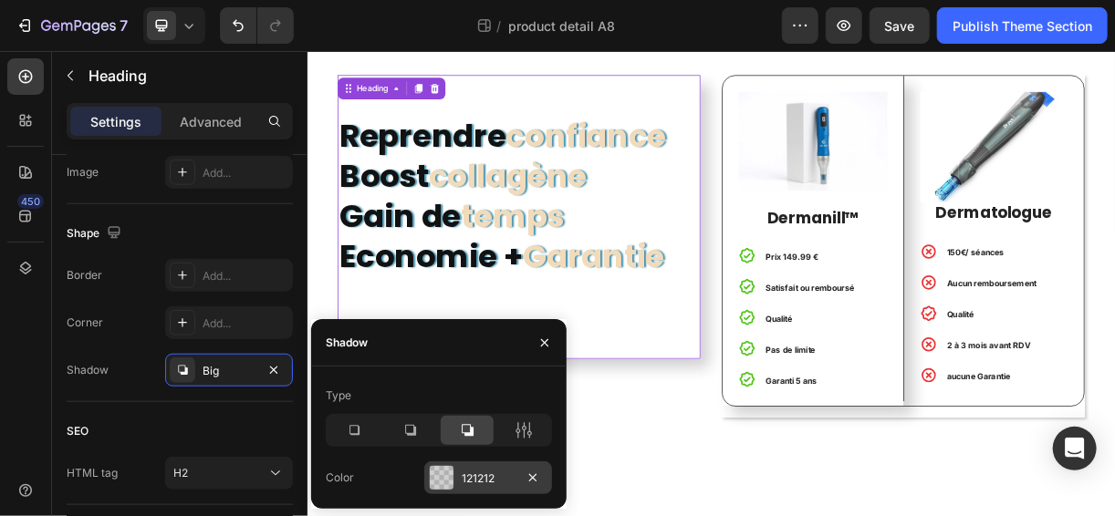
click at [447, 468] on div at bounding box center [442, 478] width 24 height 24
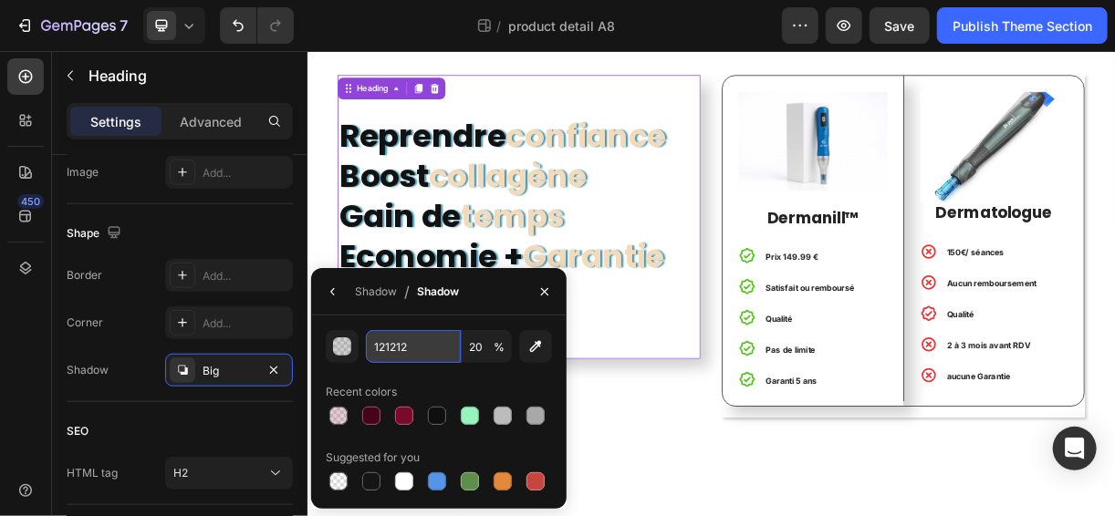
click at [418, 341] on input "121212" at bounding box center [413, 346] width 95 height 33
paste input "7B092B"
click at [442, 376] on div "7B092B 20 % Recent colors Suggested for you" at bounding box center [439, 412] width 226 height 164
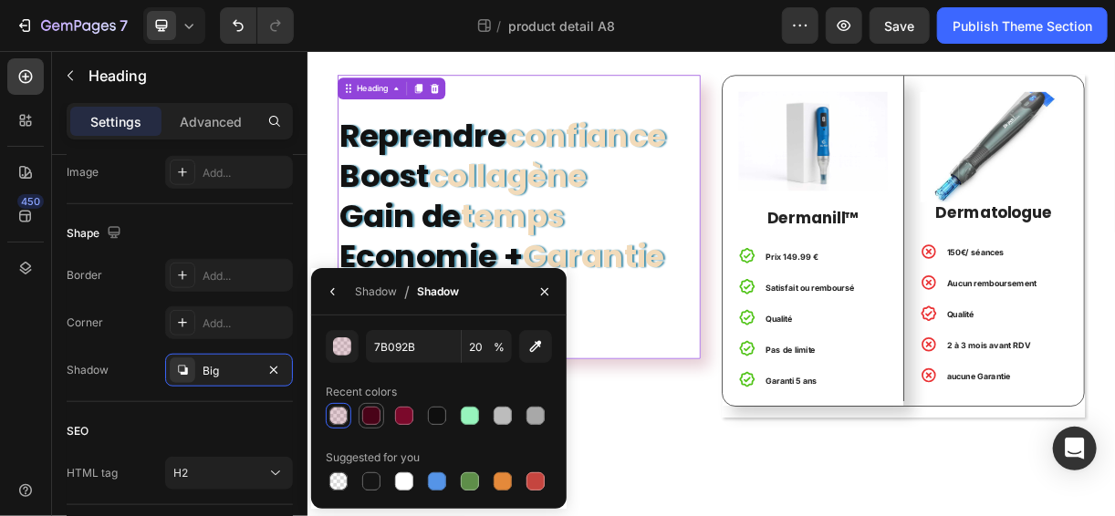
click at [371, 412] on div at bounding box center [371, 416] width 18 height 18
type input "490318"
type input "100"
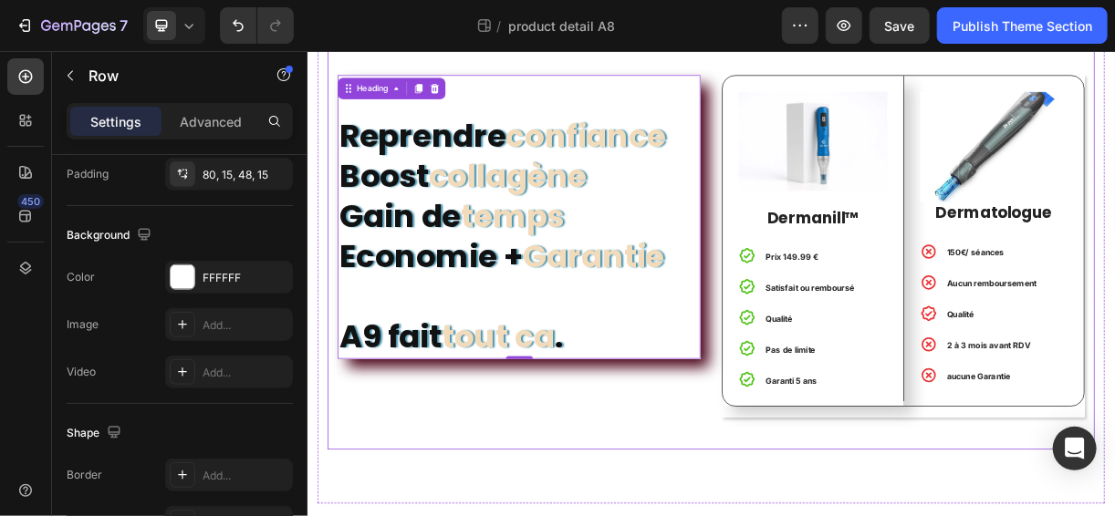
click at [791, 515] on div "⁠⁠⁠⁠⁠⁠⁠ Reprendre confiance Boost collagène Gain de temps Economie + Garantie A…" at bounding box center [854, 301] width 1040 height 581
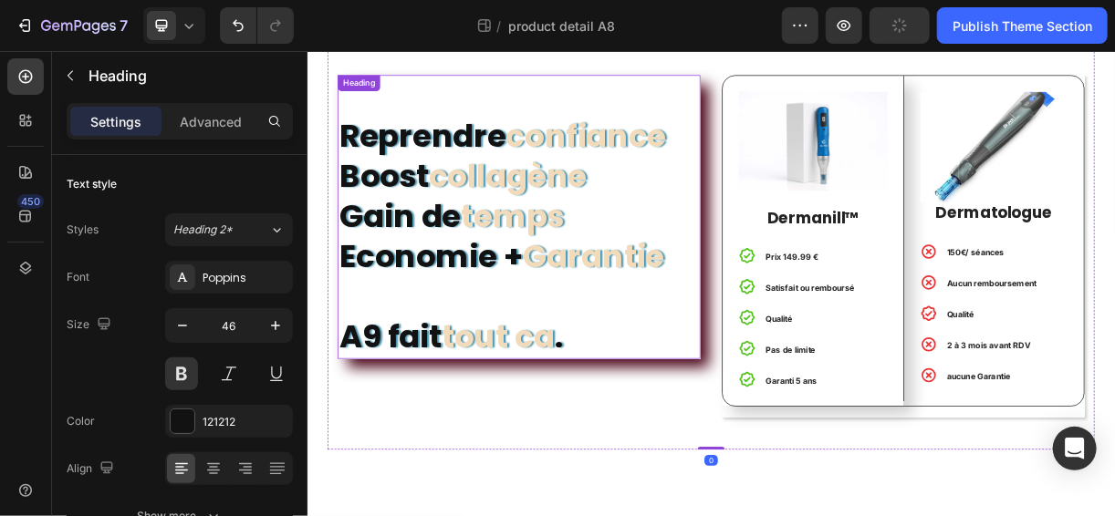
click at [569, 441] on span "tout ca" at bounding box center [564, 439] width 153 height 58
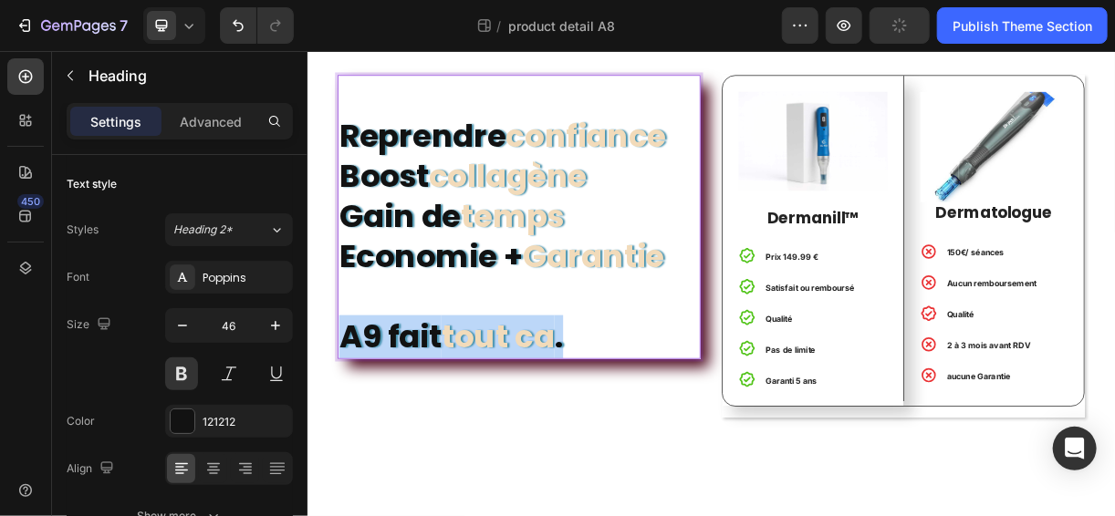
click at [569, 441] on span "tout ca" at bounding box center [564, 439] width 153 height 58
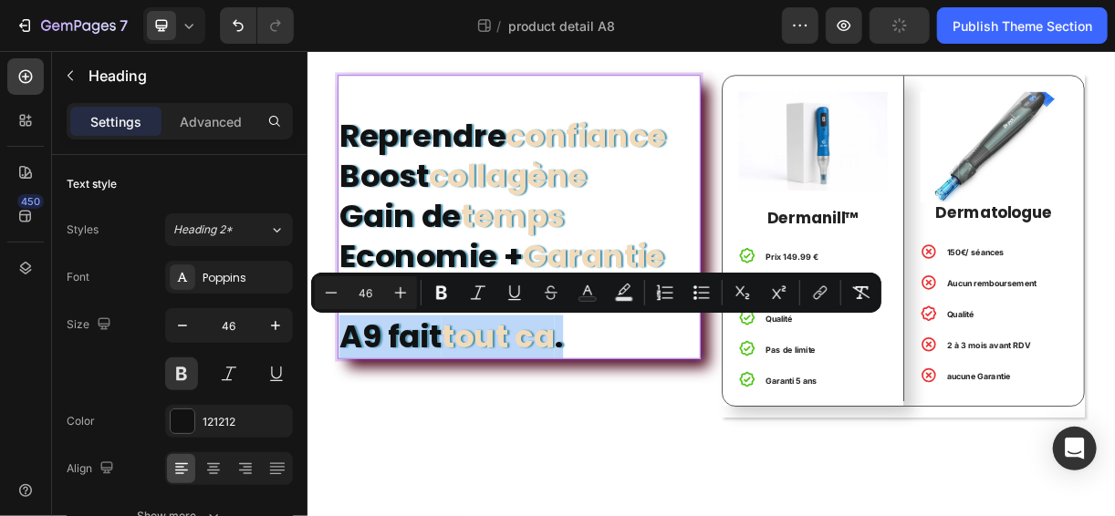
click at [569, 441] on span "tout ca" at bounding box center [564, 439] width 153 height 58
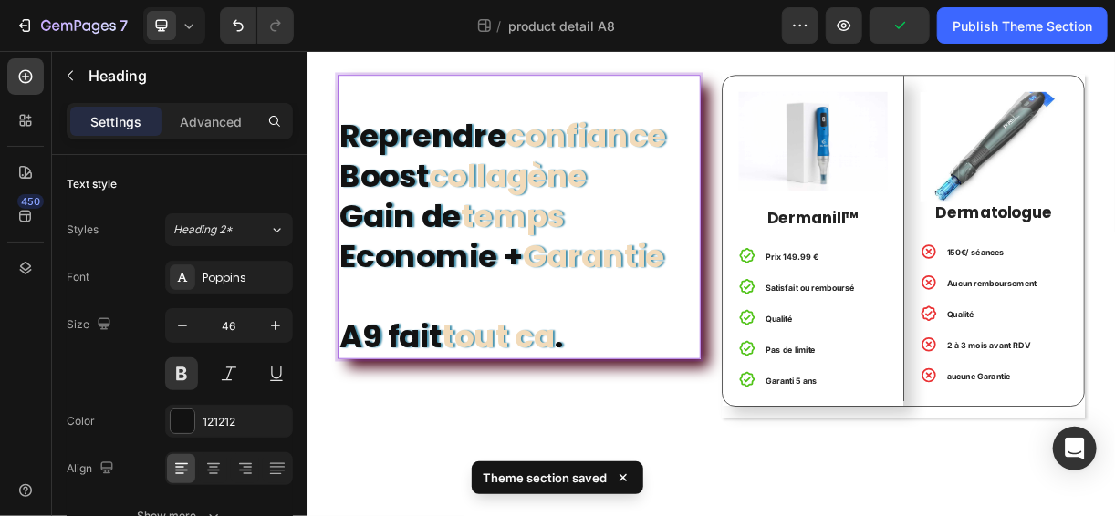
click at [532, 192] on span "collagène" at bounding box center [578, 221] width 214 height 58
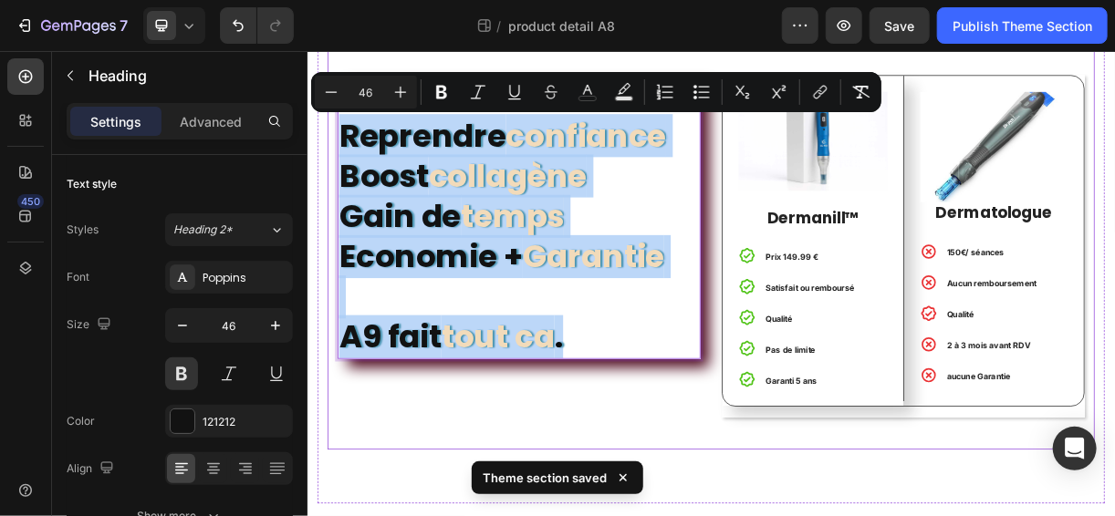
drag, startPoint x: 357, startPoint y: 165, endPoint x: 681, endPoint y: 484, distance: 455.4
click at [681, 484] on div "Reprendre confiance Boost collagène Gain de temps Economie + Garantie A9 fait t…" at bounding box center [594, 316] width 492 height 464
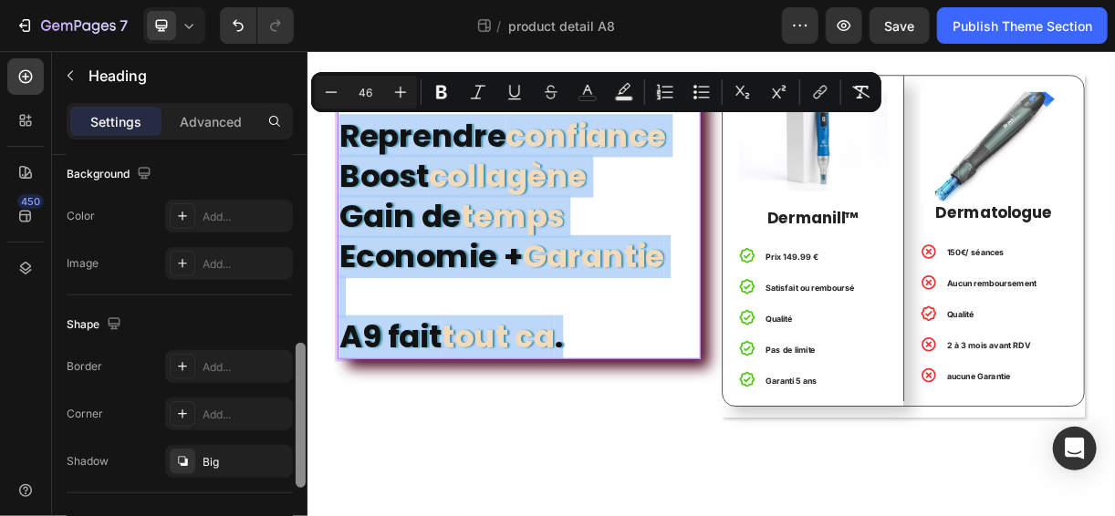
scroll to position [572, 0]
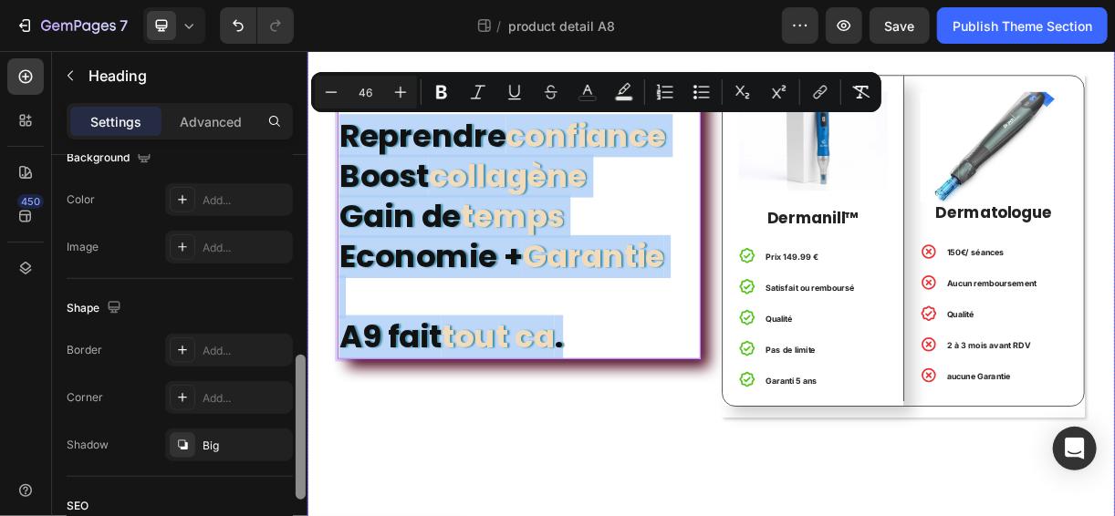
drag, startPoint x: 606, startPoint y: 339, endPoint x: 306, endPoint y: 633, distance: 419.3
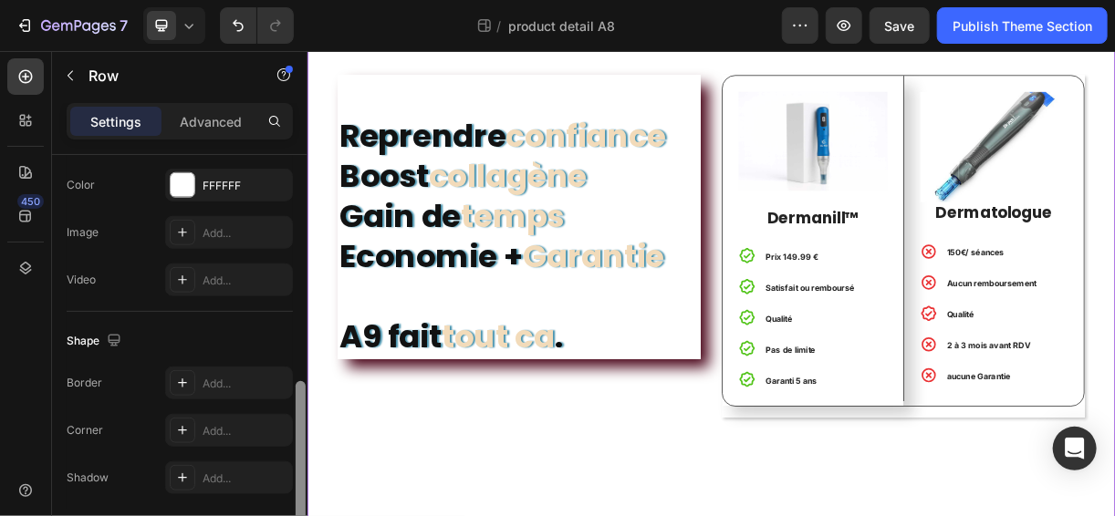
scroll to position [627, 0]
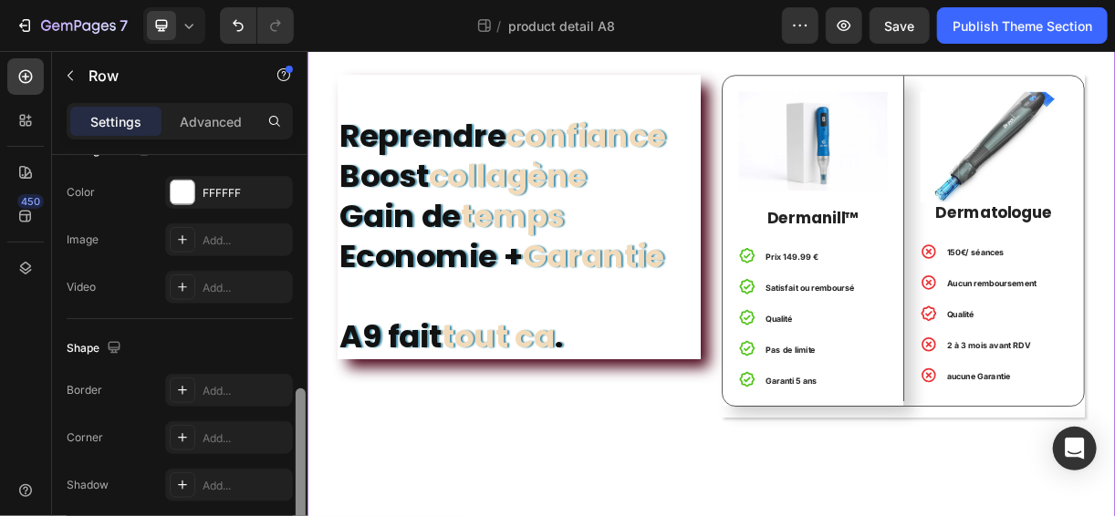
click at [285, 507] on div "Shape Border Add... Corner Add... Shadow Add..." at bounding box center [180, 417] width 226 height 197
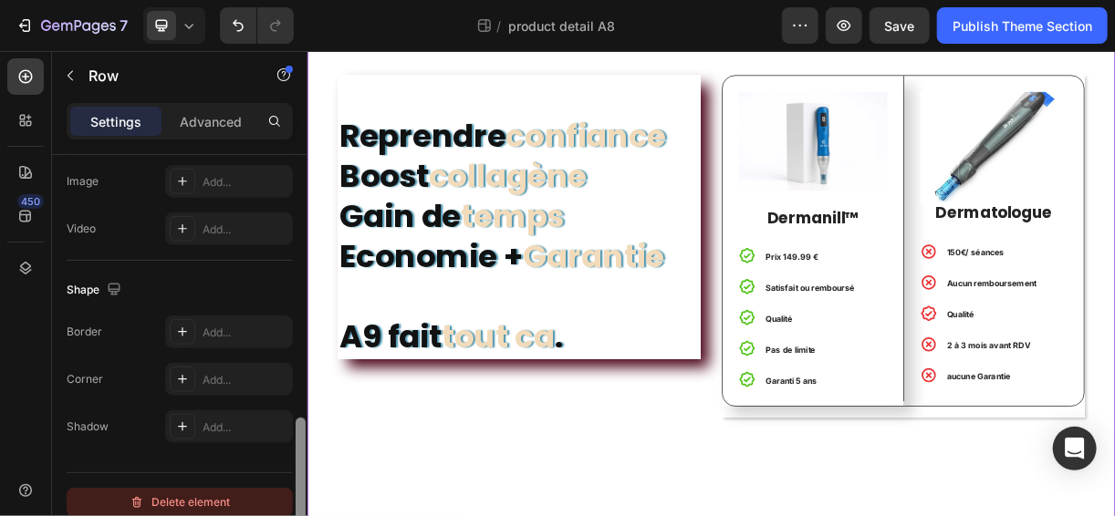
scroll to position [692, 0]
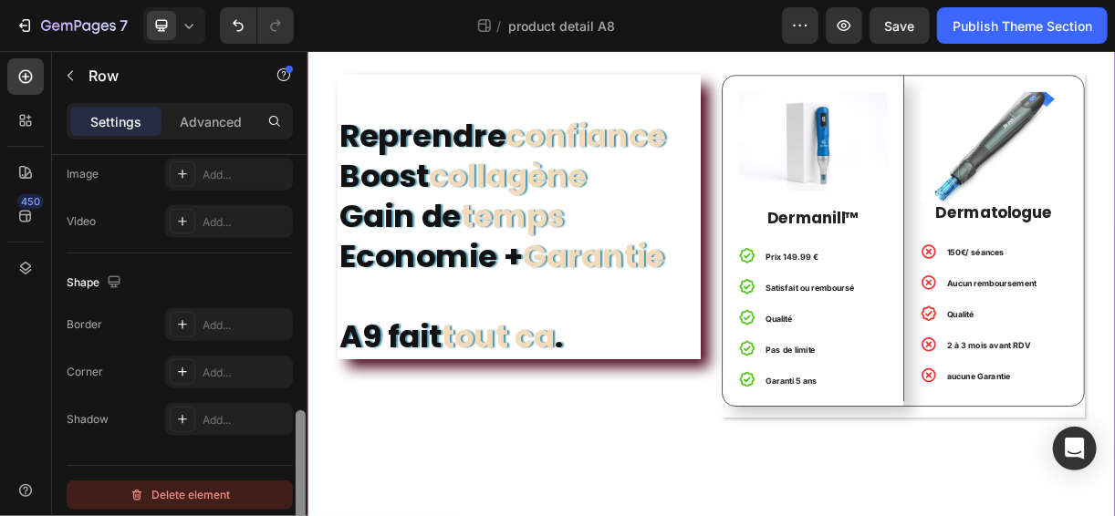
drag, startPoint x: 302, startPoint y: 461, endPoint x: 286, endPoint y: 485, distance: 29.1
click at [286, 485] on div "Layout Column width Change ratio Fit to content 12 Columns management Order 1 c…" at bounding box center [179, 361] width 255 height 413
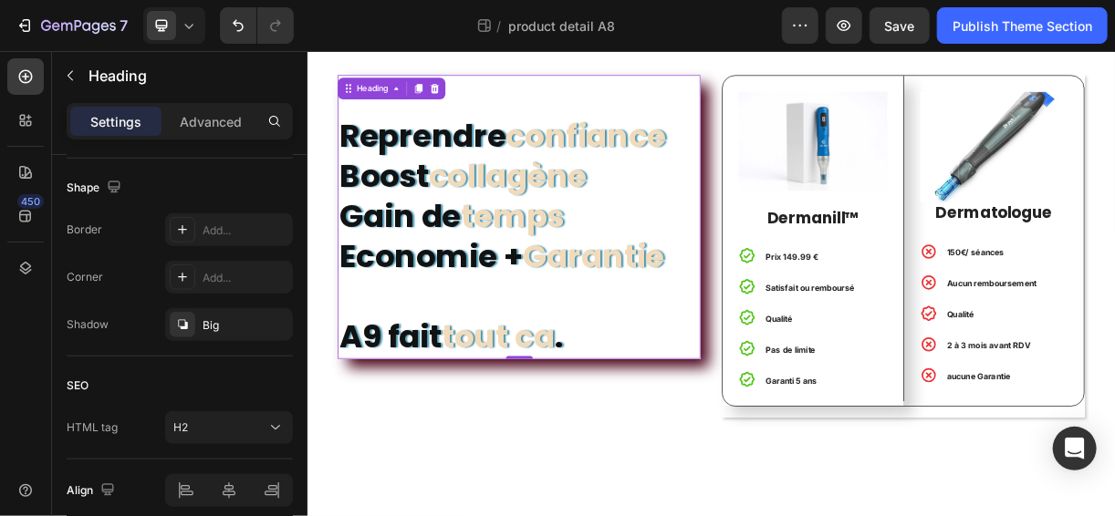
scroll to position [0, 0]
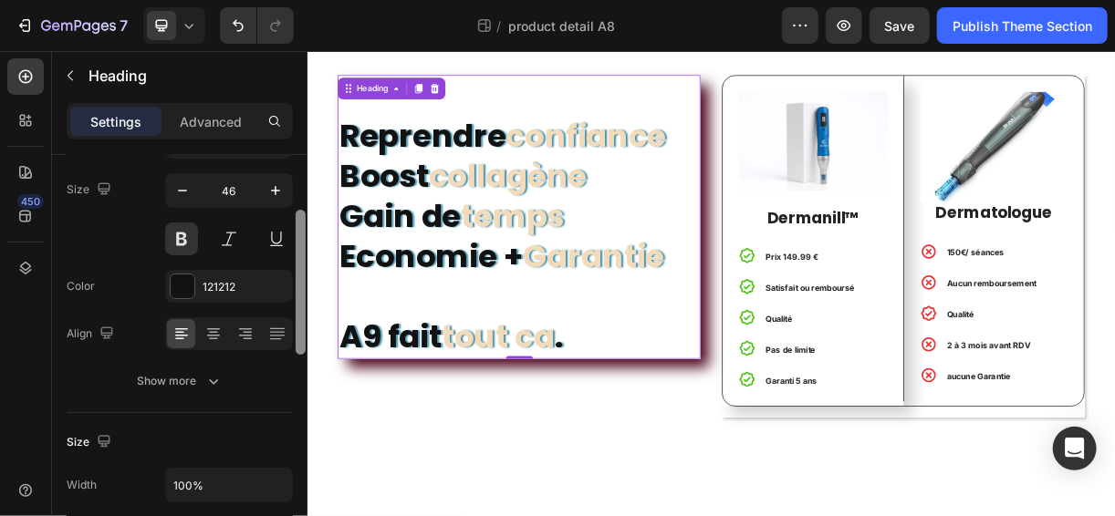
drag, startPoint x: 298, startPoint y: 286, endPoint x: 294, endPoint y: 336, distance: 49.5
click at [294, 336] on div at bounding box center [301, 368] width 14 height 414
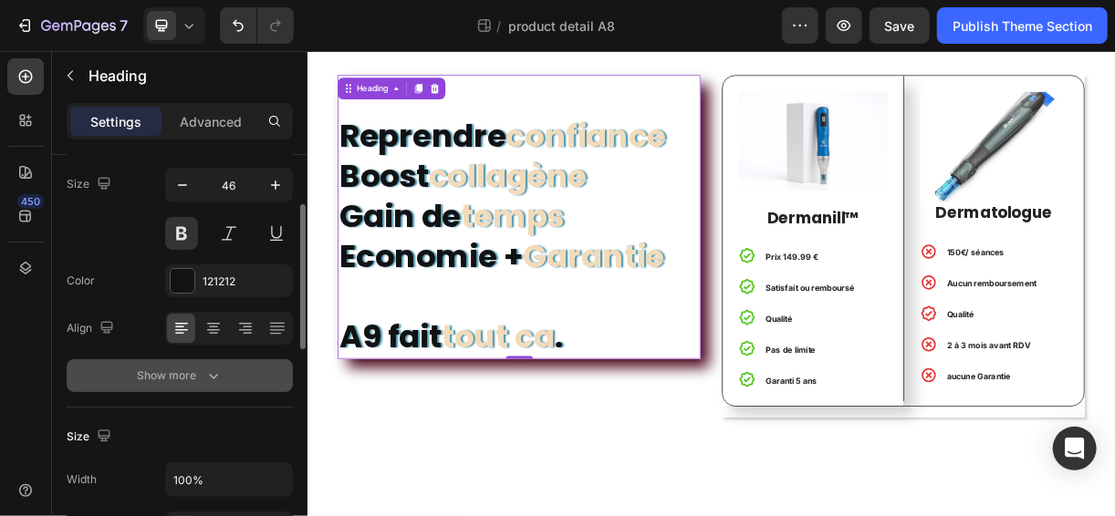
click at [199, 382] on div "Show more" at bounding box center [180, 376] width 85 height 18
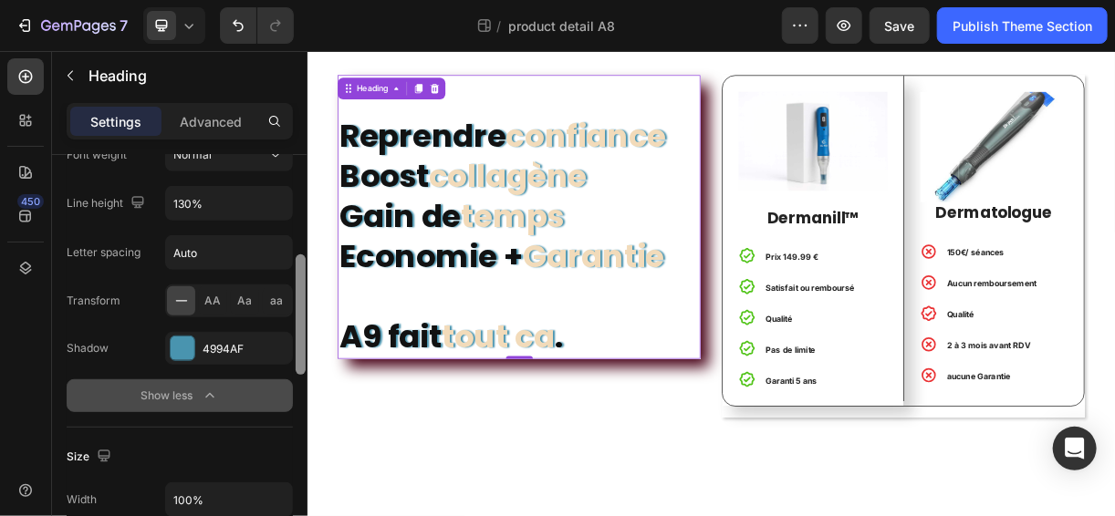
scroll to position [369, 0]
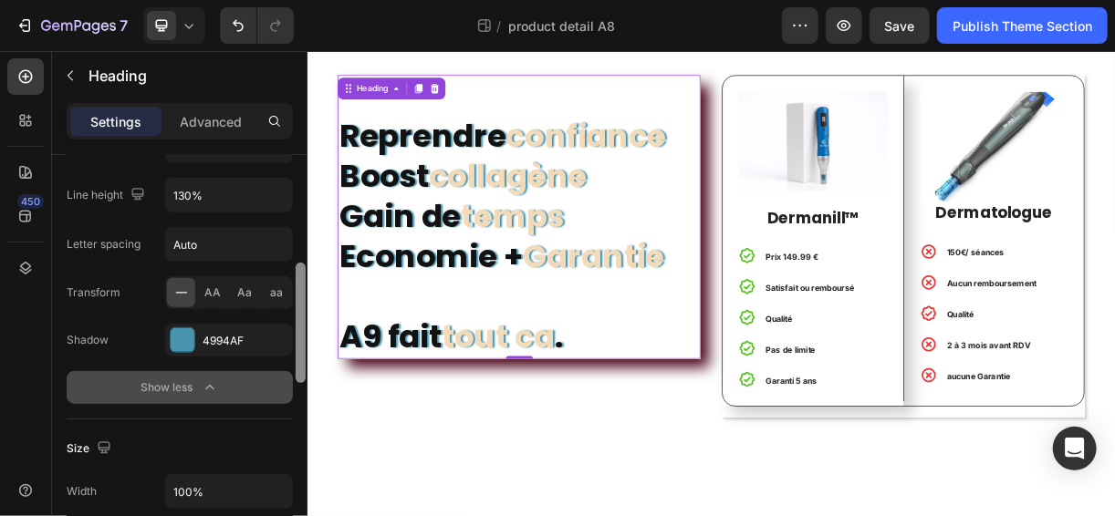
drag, startPoint x: 300, startPoint y: 319, endPoint x: 285, endPoint y: 400, distance: 81.8
click at [285, 400] on div "Text style Styles Heading 2* Font Poppins Size 46 Color 121212 Align Font weigh…" at bounding box center [179, 361] width 255 height 413
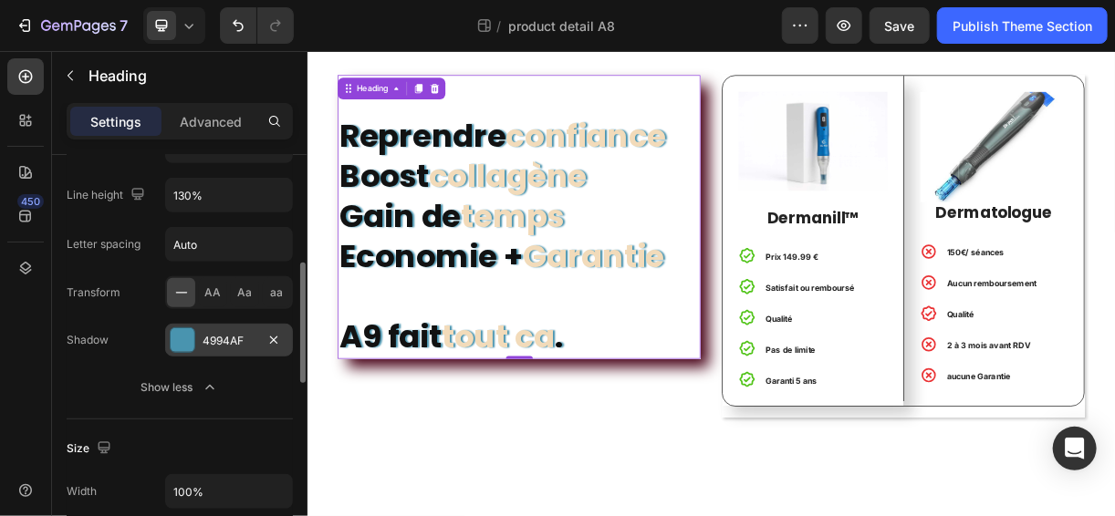
click at [225, 337] on div "4994AF" at bounding box center [229, 341] width 53 height 16
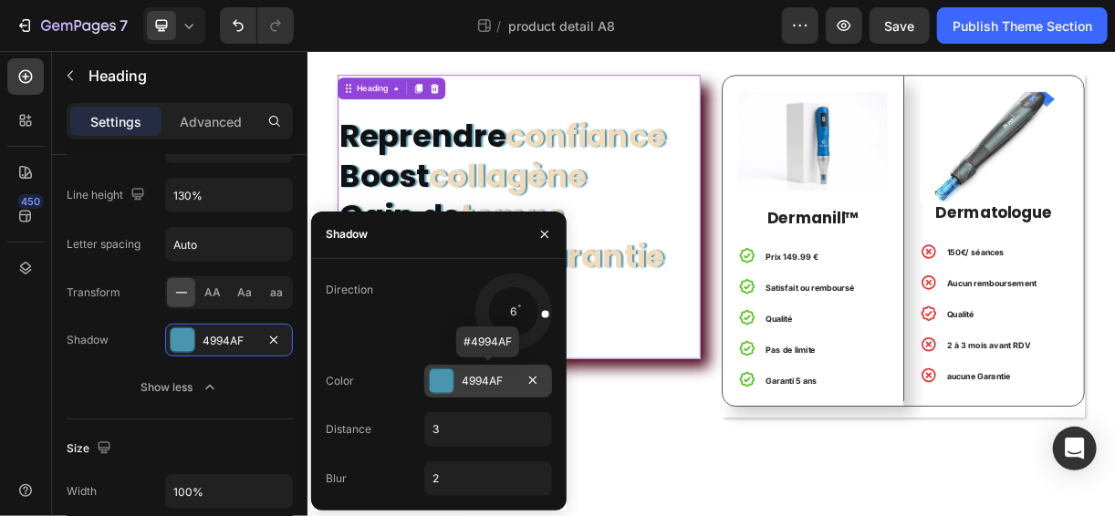
click at [506, 379] on div "4994AF" at bounding box center [488, 381] width 53 height 16
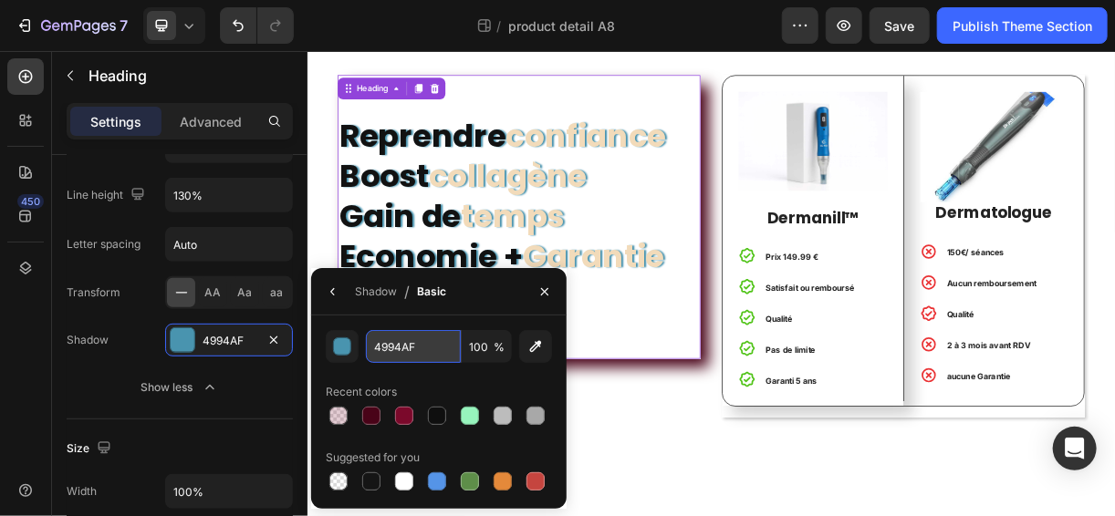
click at [413, 340] on input "4994AF" at bounding box center [413, 346] width 95 height 33
click at [371, 416] on div at bounding box center [371, 416] width 18 height 18
type input "490318"
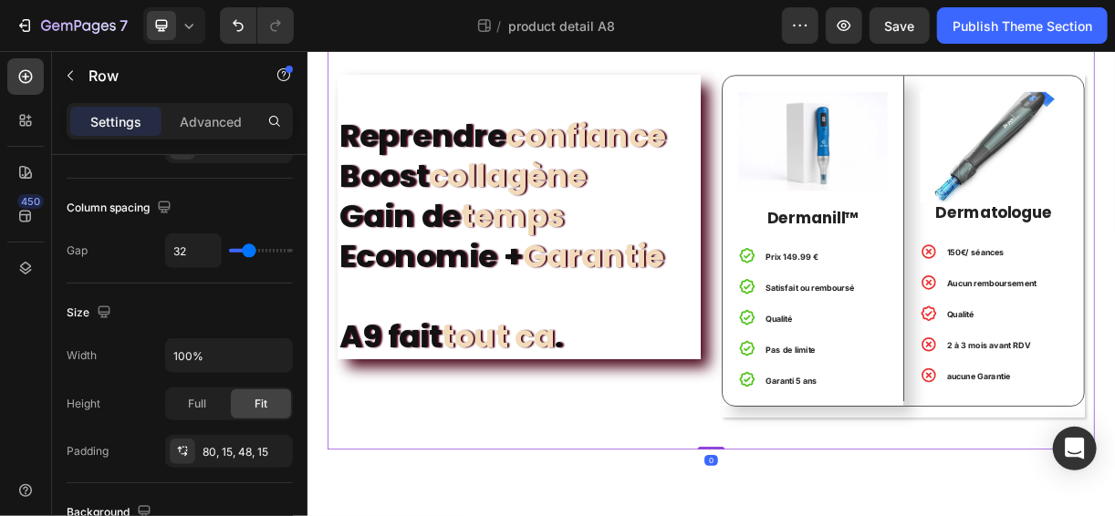
scroll to position [0, 0]
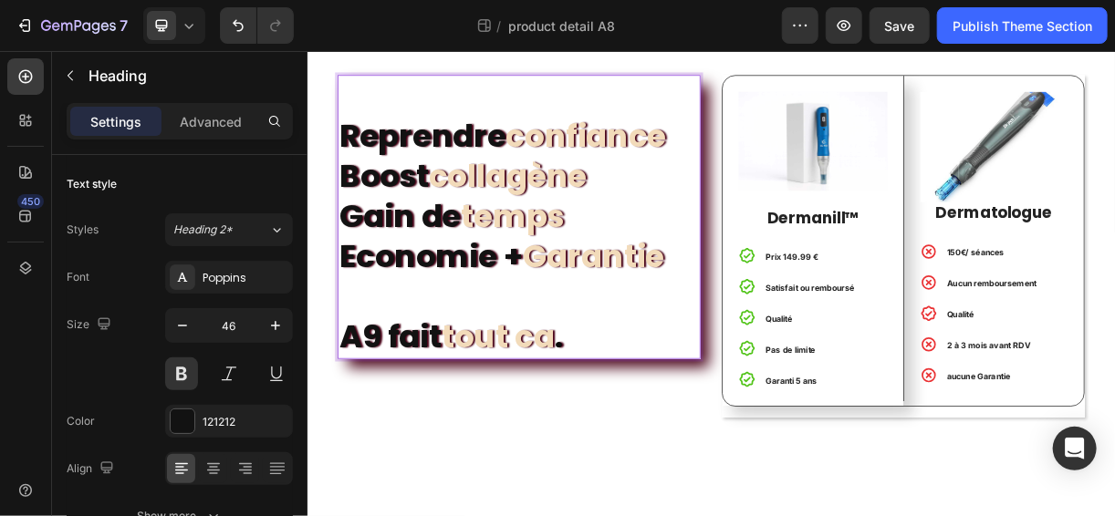
click at [404, 429] on p "⁠⁠⁠⁠⁠⁠⁠ Reprendre confiance Boost collagène Gain de temps Economie + Garantie A…" at bounding box center [593, 277] width 488 height 382
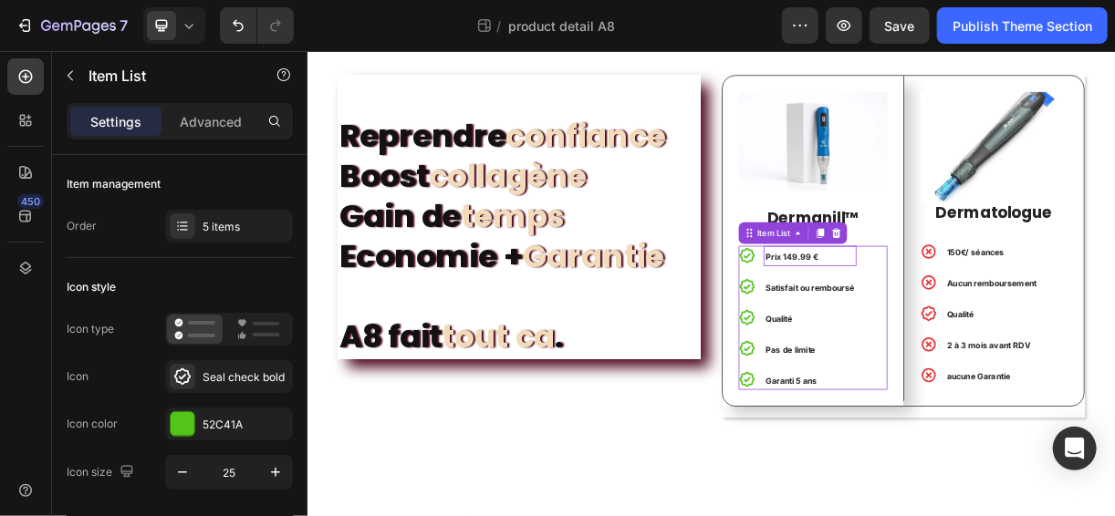
click at [969, 324] on strong "Prix 149.99 €" at bounding box center [963, 331] width 71 height 14
click at [961, 324] on strong "Prix 149.99 €" at bounding box center [963, 331] width 71 height 14
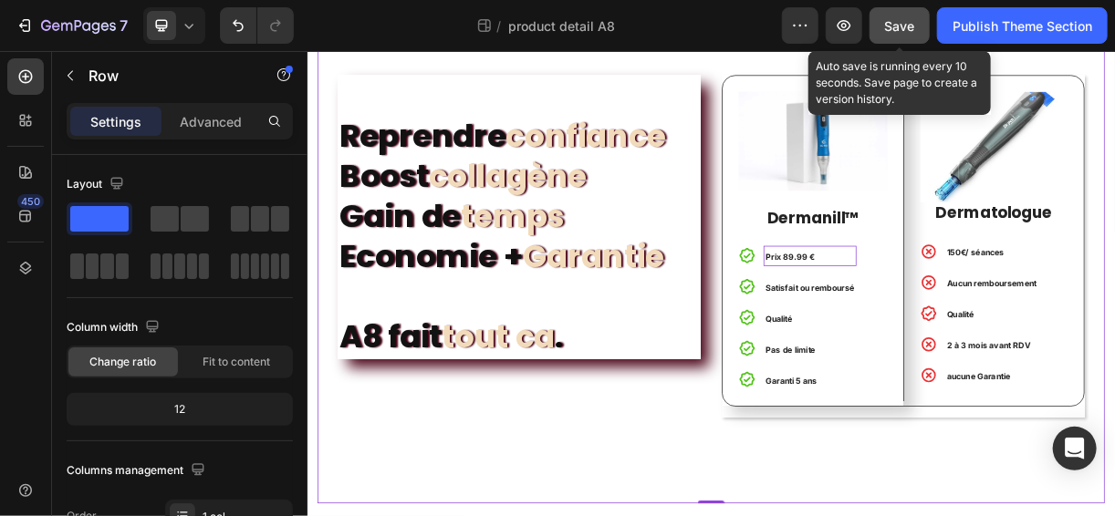
click at [909, 18] on span "Save" at bounding box center [900, 26] width 30 height 16
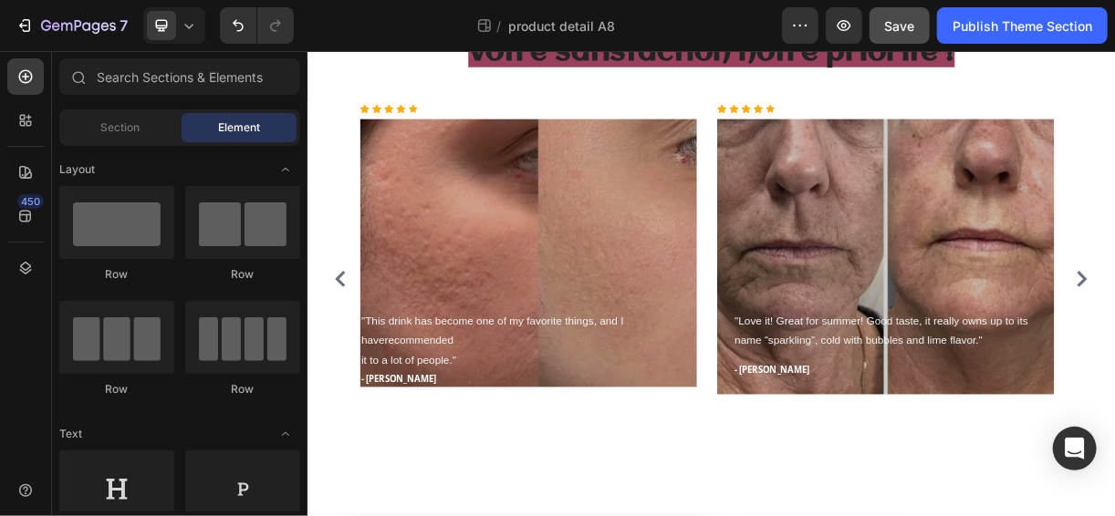
scroll to position [1709, 0]
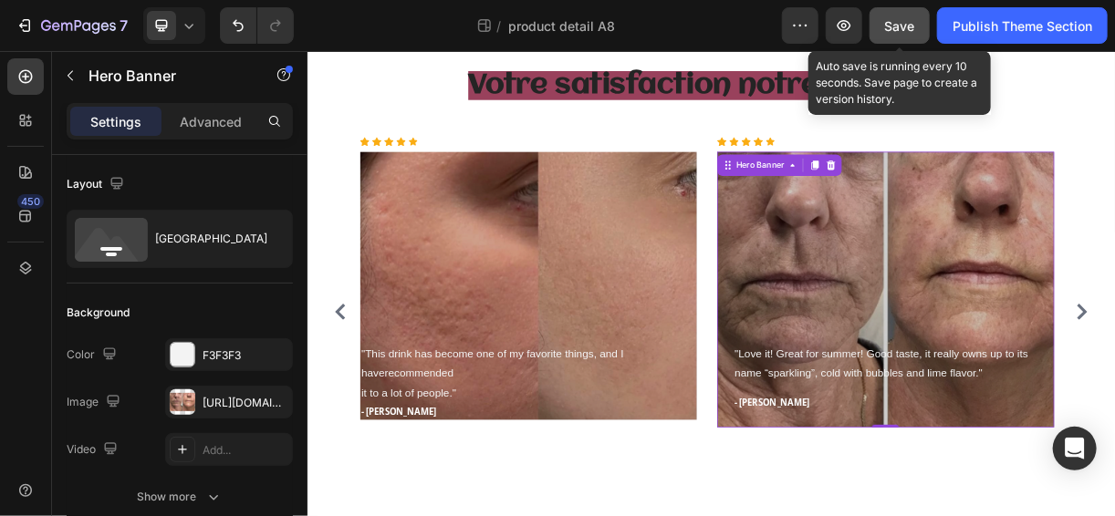
click at [909, 26] on span "Save" at bounding box center [900, 26] width 30 height 16
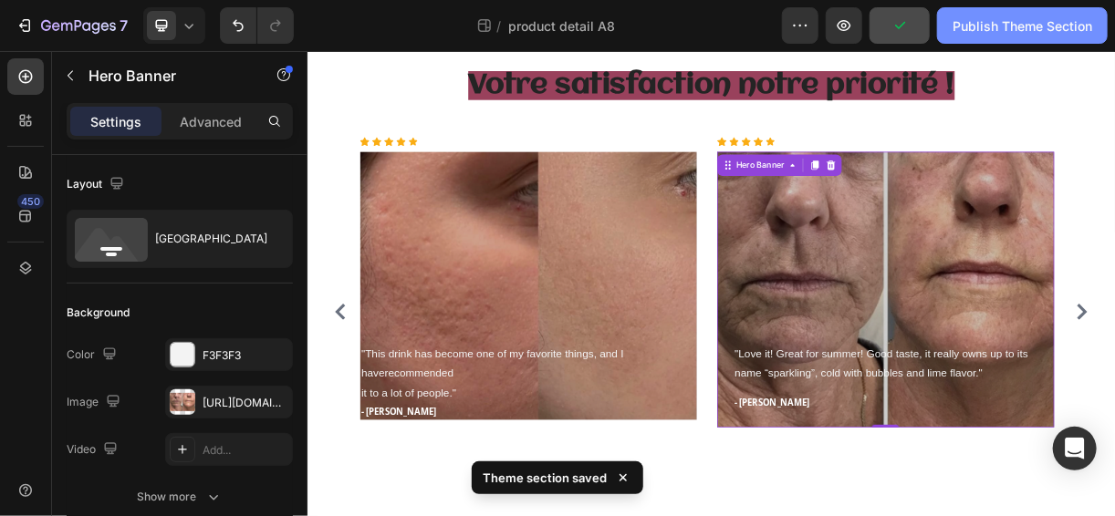
click at [1003, 17] on div "Publish Theme Section" at bounding box center [1022, 25] width 140 height 19
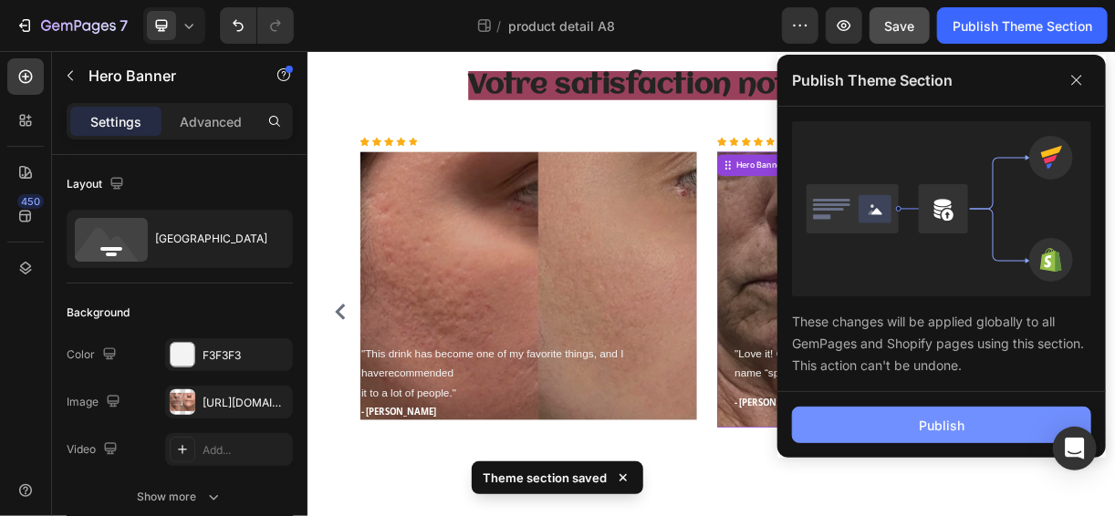
click at [911, 412] on button "Publish" at bounding box center [941, 425] width 299 height 36
